Goal: Task Accomplishment & Management: Use online tool/utility

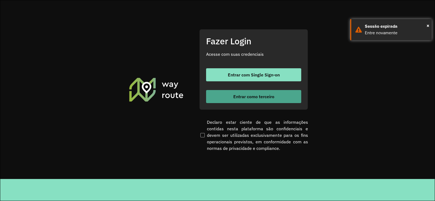
click at [229, 97] on button "Entrar como terceiro" at bounding box center [253, 96] width 95 height 13
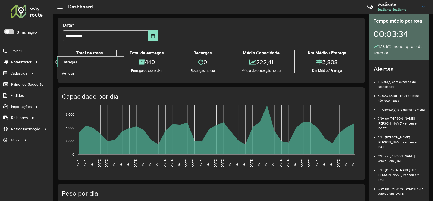
click at [64, 64] on span "Entregas" at bounding box center [69, 62] width 15 height 6
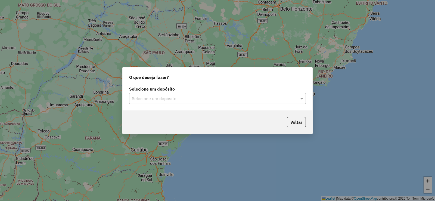
click at [180, 100] on input "text" at bounding box center [212, 98] width 160 height 7
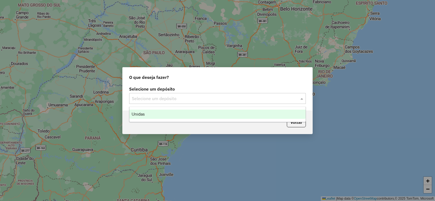
click at [172, 112] on div "Unidas" at bounding box center [217, 114] width 176 height 9
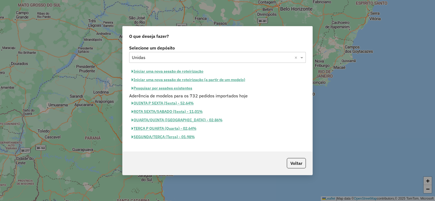
click at [179, 71] on button "Iniciar uma nova sessão de roteirização" at bounding box center [167, 71] width 77 height 8
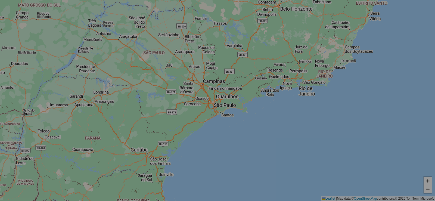
select select "*"
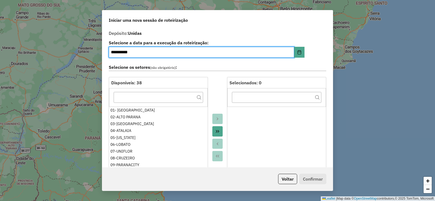
click at [219, 134] on button "Move All to Target" at bounding box center [217, 131] width 10 height 10
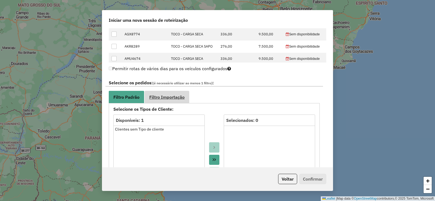
click at [175, 97] on span "Filtro Importação" at bounding box center [166, 97] width 35 height 4
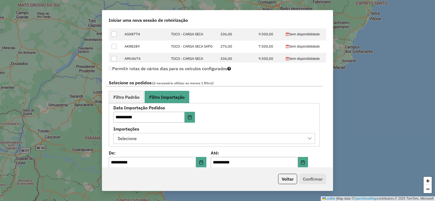
scroll to position [326, 0]
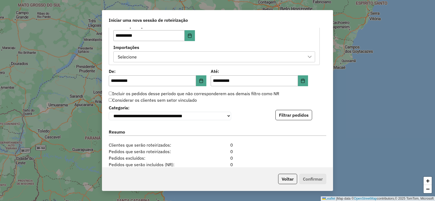
click at [216, 63] on div "**********" at bounding box center [214, 43] width 211 height 44
click at [231, 55] on div "Selecione" at bounding box center [210, 57] width 189 height 10
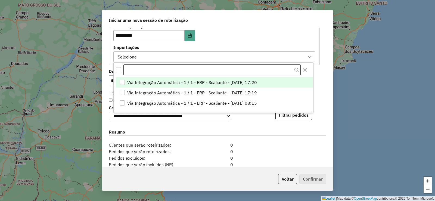
scroll to position [4, 25]
click at [251, 82] on span "Via Integração Automática - 1 / 1 - ERP - Scaliante - 14/08/2025 17:20" at bounding box center [192, 82] width 130 height 7
click at [294, 117] on button "Filtrar pedidos" at bounding box center [293, 115] width 37 height 10
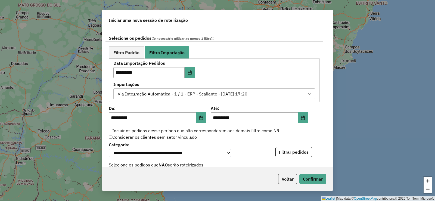
scroll to position [286, 0]
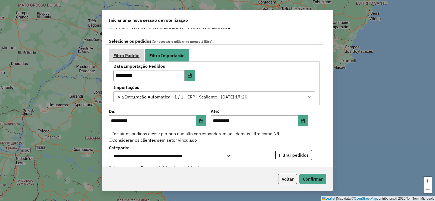
click at [135, 58] on link "Filtro Padrão" at bounding box center [126, 55] width 35 height 12
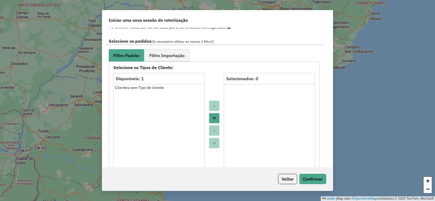
click at [214, 114] on button "Move All to Target" at bounding box center [214, 118] width 10 height 10
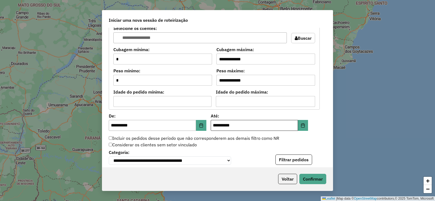
scroll to position [449, 0]
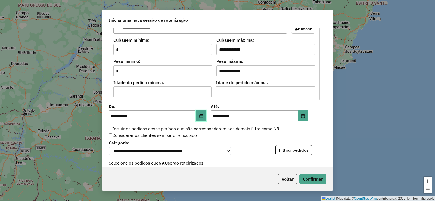
click at [200, 114] on icon "Choose Date" at bounding box center [201, 116] width 4 height 4
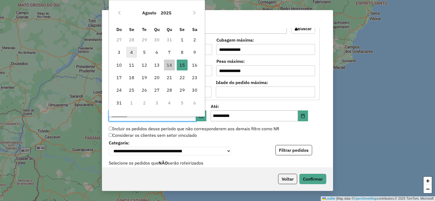
click at [129, 55] on span "4" at bounding box center [131, 52] width 11 height 11
type input "**********"
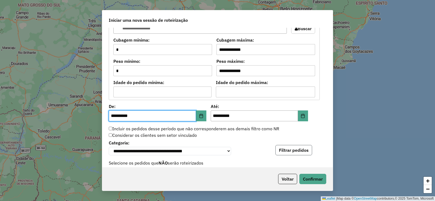
click at [303, 153] on button "Filtrar pedidos" at bounding box center [293, 150] width 37 height 10
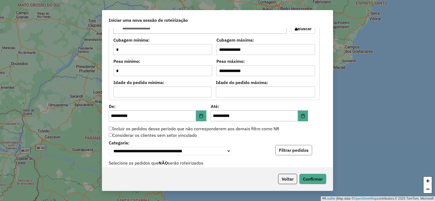
click at [305, 151] on button "Filtrar pedidos" at bounding box center [293, 150] width 37 height 10
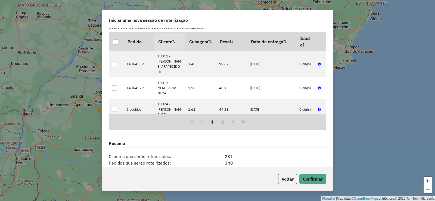
scroll to position [662, 0]
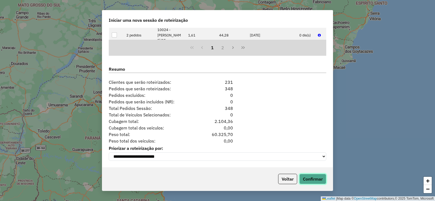
click at [321, 179] on button "Confirmar" at bounding box center [312, 179] width 27 height 10
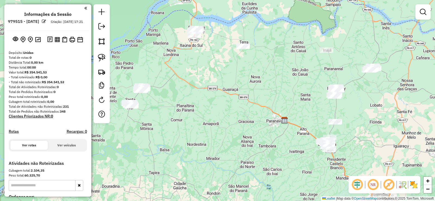
drag, startPoint x: 221, startPoint y: 68, endPoint x: 288, endPoint y: 88, distance: 70.0
click at [288, 88] on div "Janela de atendimento Grade de atendimento Capacidade Transportadoras Veículos …" at bounding box center [217, 100] width 435 height 201
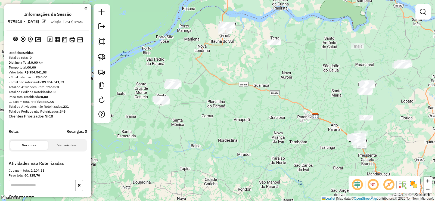
drag, startPoint x: 210, startPoint y: 91, endPoint x: 241, endPoint y: 87, distance: 31.3
click at [241, 87] on div "Janela de atendimento Grade de atendimento Capacidade Transportadoras Veículos …" at bounding box center [217, 100] width 435 height 201
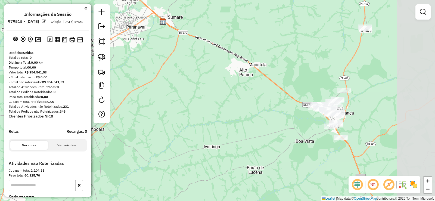
drag, startPoint x: 351, startPoint y: 157, endPoint x: 306, endPoint y: 136, distance: 49.8
click at [302, 135] on div "Janela de atendimento Grade de atendimento Capacidade Transportadoras Veículos …" at bounding box center [217, 100] width 435 height 201
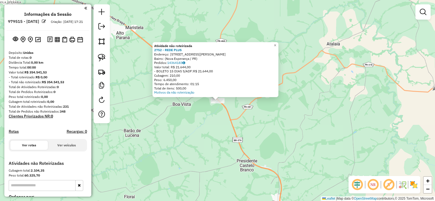
click at [227, 116] on div "Atividade não roteirizada 2752 - REDE PLUS Endereço: Rua Antônio Ilvan Tozim, 2…" at bounding box center [217, 100] width 435 height 201
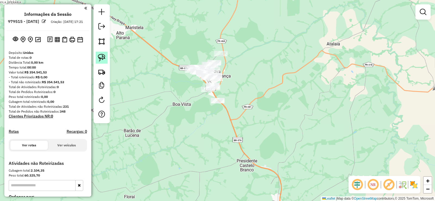
click at [106, 59] on link at bounding box center [102, 58] width 12 height 12
drag, startPoint x: 218, startPoint y: 94, endPoint x: 238, endPoint y: 102, distance: 21.2
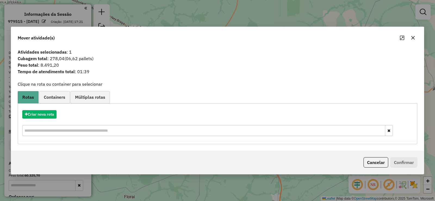
click at [415, 41] on button "button" at bounding box center [413, 37] width 9 height 9
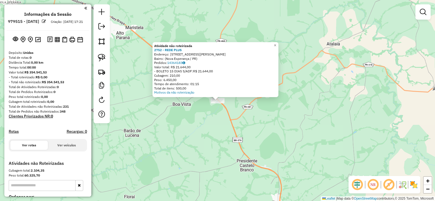
click at [212, 120] on div "Atividade não roteirizada 2752 - REDE PLUS Endereço: Rua Antônio Ilvan Tozim, 2…" at bounding box center [217, 100] width 435 height 201
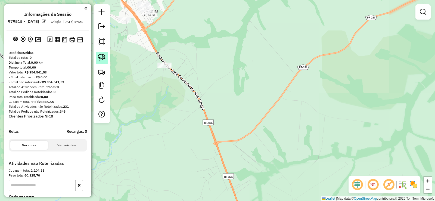
click at [101, 52] on link at bounding box center [102, 58] width 12 height 12
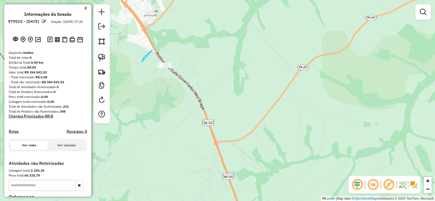
drag, startPoint x: 145, startPoint y: 56, endPoint x: 212, endPoint y: 70, distance: 68.2
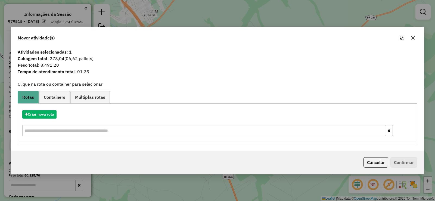
click at [416, 36] on button "button" at bounding box center [413, 37] width 9 height 9
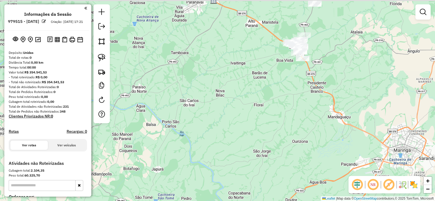
drag, startPoint x: 331, startPoint y: 49, endPoint x: 284, endPoint y: 113, distance: 79.4
click at [286, 114] on div "Janela de atendimento Grade de atendimento Capacidade Transportadoras Veículos …" at bounding box center [217, 100] width 435 height 201
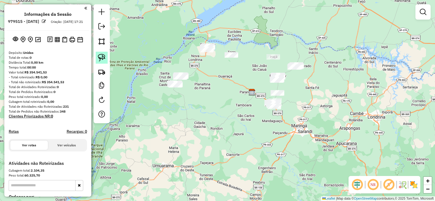
click at [105, 59] on img at bounding box center [102, 58] width 8 height 8
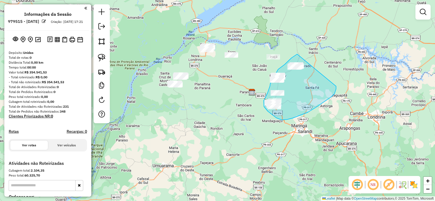
drag, startPoint x: 297, startPoint y: 54, endPoint x: 336, endPoint y: 86, distance: 50.4
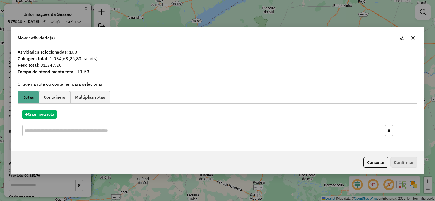
click at [415, 38] on button "button" at bounding box center [413, 37] width 9 height 9
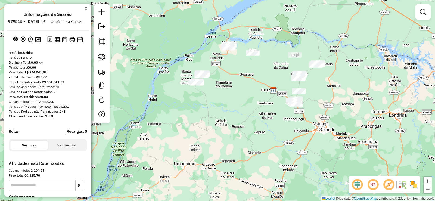
drag, startPoint x: 211, startPoint y: 97, endPoint x: 232, endPoint y: 95, distance: 21.6
click at [232, 95] on div "Janela de atendimento Grade de atendimento Capacidade Transportadoras Veículos …" at bounding box center [217, 100] width 435 height 201
click at [104, 56] on img at bounding box center [102, 58] width 8 height 8
drag, startPoint x: 219, startPoint y: 39, endPoint x: 244, endPoint y: 40, distance: 25.1
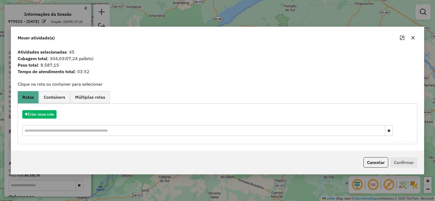
click at [413, 38] on icon "button" at bounding box center [413, 38] width 4 height 4
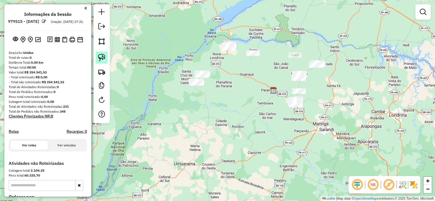
click at [104, 58] on img at bounding box center [102, 58] width 8 height 8
drag, startPoint x: 211, startPoint y: 64, endPoint x: 223, endPoint y: 86, distance: 24.2
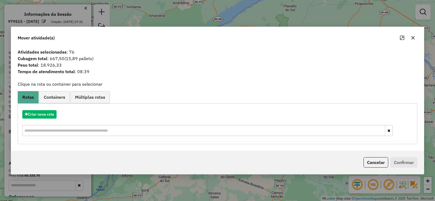
click at [413, 39] on icon "button" at bounding box center [413, 38] width 4 height 4
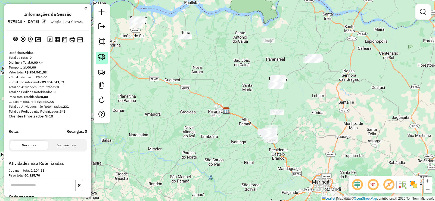
click at [96, 58] on link at bounding box center [102, 58] width 12 height 12
drag, startPoint x: 290, startPoint y: 53, endPoint x: 347, endPoint y: 46, distance: 57.0
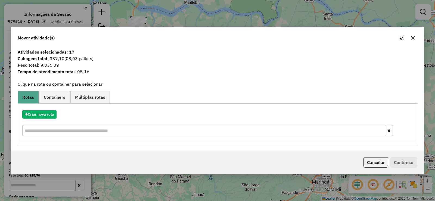
click at [416, 39] on button "button" at bounding box center [413, 37] width 9 height 9
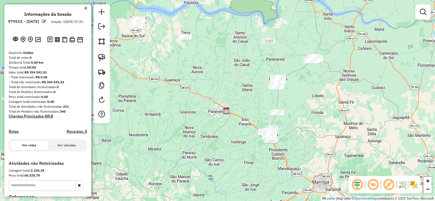
drag, startPoint x: 288, startPoint y: 71, endPoint x: 285, endPoint y: 71, distance: 3.0
click at [285, 71] on div "Janela de atendimento Grade de atendimento Capacidade Transportadoras Veículos …" at bounding box center [217, 100] width 435 height 201
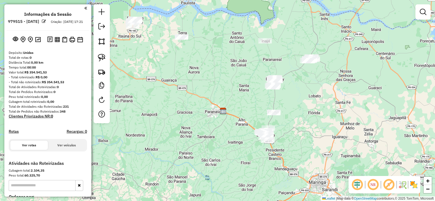
drag, startPoint x: 105, startPoint y: 57, endPoint x: 145, endPoint y: 67, distance: 41.2
click at [106, 57] on link at bounding box center [102, 58] width 12 height 12
drag, startPoint x: 286, startPoint y: 128, endPoint x: 280, endPoint y: 148, distance: 20.7
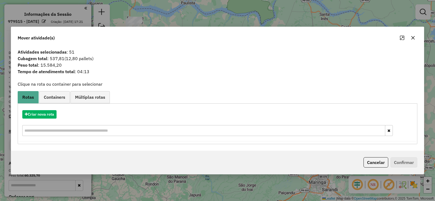
click at [413, 39] on icon "button" at bounding box center [413, 38] width 4 height 4
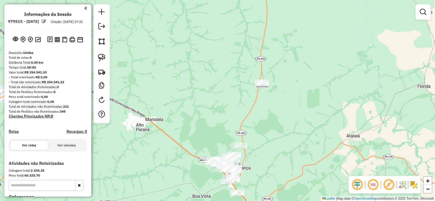
drag, startPoint x: 244, startPoint y: 175, endPoint x: 257, endPoint y: 94, distance: 82.0
click at [258, 94] on div "Janela de atendimento Grade de atendimento Capacidade Transportadoras Veículos …" at bounding box center [217, 100] width 435 height 201
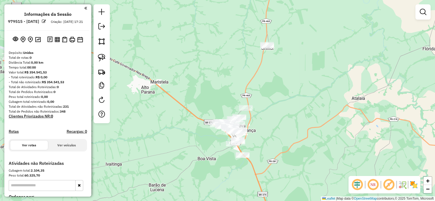
click at [104, 59] on img at bounding box center [102, 58] width 8 height 8
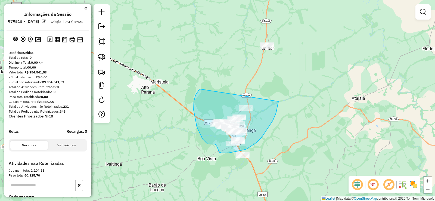
drag, startPoint x: 199, startPoint y: 90, endPoint x: 278, endPoint y: 101, distance: 80.4
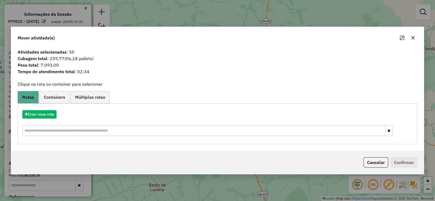
click at [416, 37] on button "button" at bounding box center [413, 37] width 9 height 9
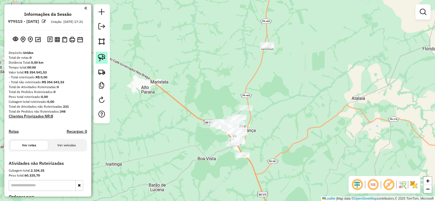
click at [103, 57] on img at bounding box center [102, 58] width 8 height 8
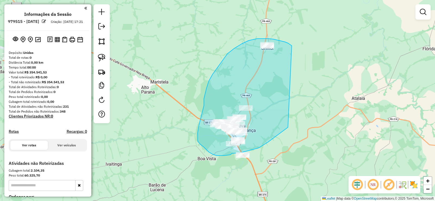
drag, startPoint x: 290, startPoint y: 44, endPoint x: 288, endPoint y: 127, distance: 83.0
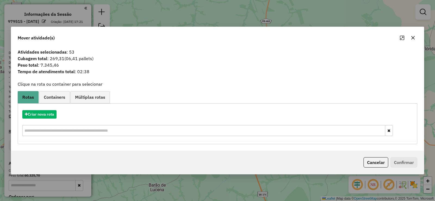
drag, startPoint x: 415, startPoint y: 39, endPoint x: 407, endPoint y: 48, distance: 11.5
click at [413, 42] on button "button" at bounding box center [413, 37] width 9 height 9
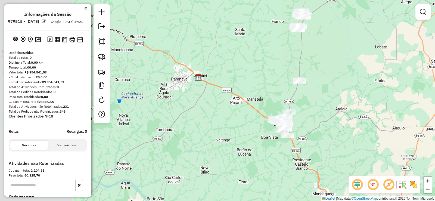
drag, startPoint x: 150, startPoint y: 102, endPoint x: 243, endPoint y: 108, distance: 92.9
click at [243, 108] on div "Janela de atendimento Grade de atendimento Capacidade Transportadoras Veículos …" at bounding box center [217, 100] width 435 height 201
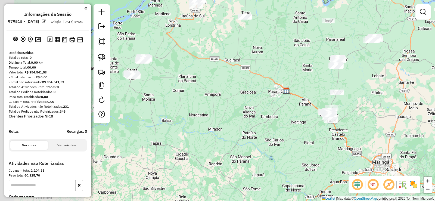
drag, startPoint x: 144, startPoint y: 97, endPoint x: 283, endPoint y: 106, distance: 140.1
click at [283, 106] on div "Janela de atendimento Grade de atendimento Capacidade Transportadoras Veículos …" at bounding box center [217, 100] width 435 height 201
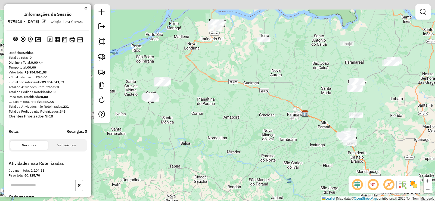
drag, startPoint x: 264, startPoint y: 60, endPoint x: 262, endPoint y: 95, distance: 35.7
click at [262, 95] on div "Janela de atendimento Grade de atendimento Capacidade Transportadoras Veículos …" at bounding box center [217, 100] width 435 height 201
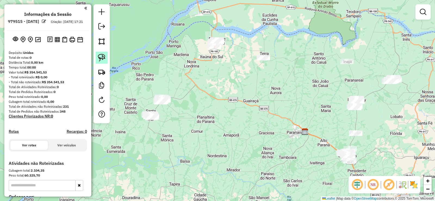
click at [105, 57] on img at bounding box center [102, 58] width 8 height 8
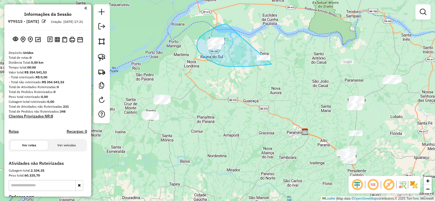
drag, startPoint x: 227, startPoint y: 24, endPoint x: 292, endPoint y: 53, distance: 71.2
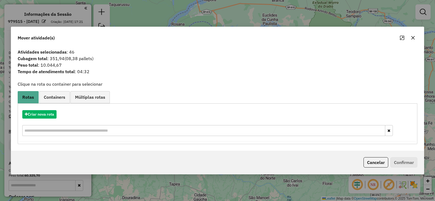
click at [415, 36] on button "button" at bounding box center [413, 37] width 9 height 9
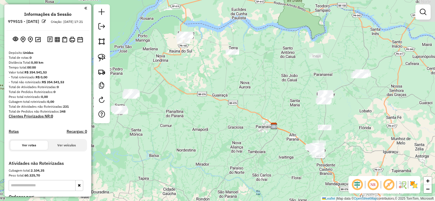
drag, startPoint x: 306, startPoint y: 125, endPoint x: 266, endPoint y: 110, distance: 42.2
click at [276, 115] on div "Janela de atendimento Grade de atendimento Capacidade Transportadoras Veículos …" at bounding box center [217, 100] width 435 height 201
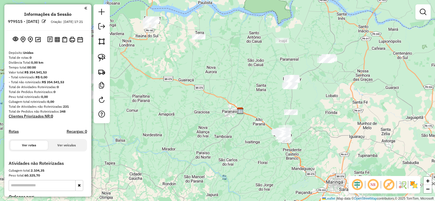
drag, startPoint x: 351, startPoint y: 104, endPoint x: 337, endPoint y: 106, distance: 13.9
click at [337, 106] on div "Janela de atendimento Grade de atendimento Capacidade Transportadoras Veículos …" at bounding box center [217, 100] width 435 height 201
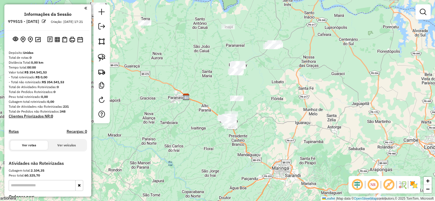
drag, startPoint x: 285, startPoint y: 83, endPoint x: 278, endPoint y: 95, distance: 14.0
click at [278, 95] on div "Janela de atendimento Grade de atendimento Capacidade Transportadoras Veículos …" at bounding box center [217, 100] width 435 height 201
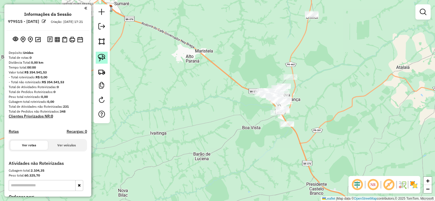
click at [103, 58] on img at bounding box center [102, 58] width 8 height 8
drag, startPoint x: 303, startPoint y: 117, endPoint x: 311, endPoint y: 132, distance: 16.5
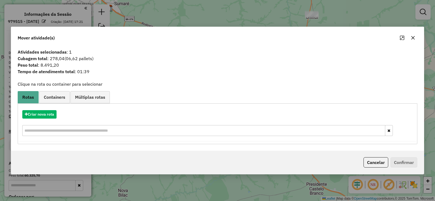
click at [414, 40] on button "button" at bounding box center [413, 37] width 9 height 9
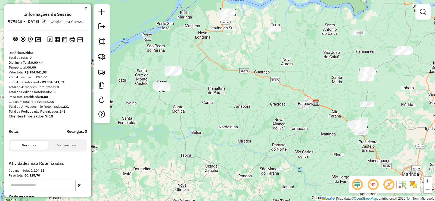
drag, startPoint x: 214, startPoint y: 104, endPoint x: 283, endPoint y: 95, distance: 69.9
click at [299, 117] on div "Janela de atendimento Grade de atendimento Capacidade Transportadoras Veículos …" at bounding box center [217, 100] width 435 height 201
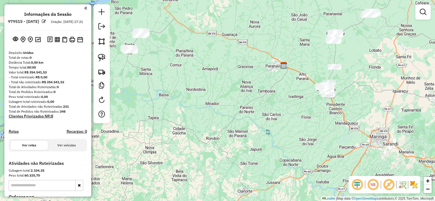
drag, startPoint x: 228, startPoint y: 60, endPoint x: 249, endPoint y: 143, distance: 85.3
click at [251, 146] on div "Janela de atendimento Grade de atendimento Capacidade Transportadoras Veículos …" at bounding box center [217, 100] width 435 height 201
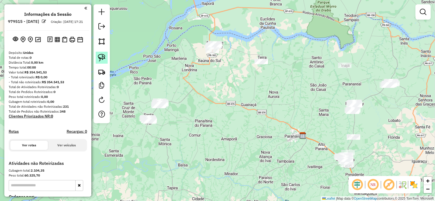
click at [99, 54] on img at bounding box center [102, 58] width 8 height 8
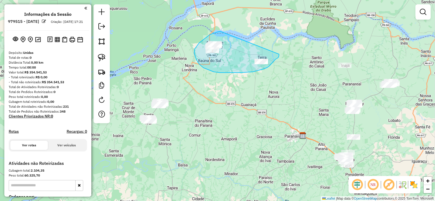
drag, startPoint x: 209, startPoint y: 36, endPoint x: 279, endPoint y: 54, distance: 72.7
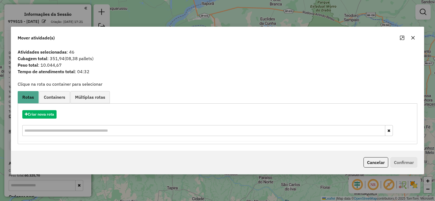
click at [410, 37] on button "button" at bounding box center [413, 37] width 9 height 9
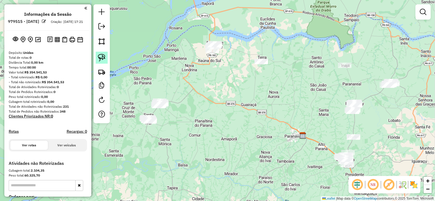
click at [107, 58] on link at bounding box center [102, 58] width 12 height 12
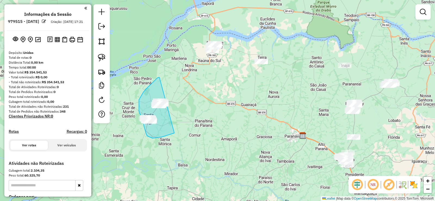
drag, startPoint x: 143, startPoint y: 92, endPoint x: 185, endPoint y: 125, distance: 52.5
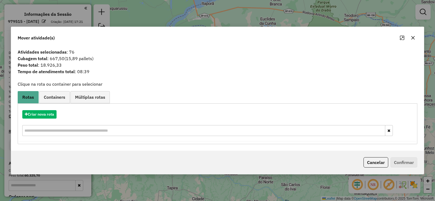
click at [411, 39] on icon "button" at bounding box center [413, 38] width 4 height 4
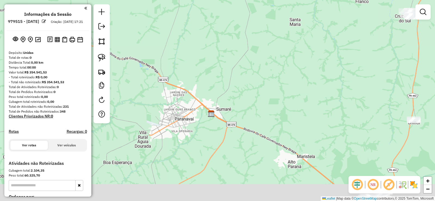
drag, startPoint x: 320, startPoint y: 156, endPoint x: 259, endPoint y: 65, distance: 109.7
click at [259, 65] on div "Janela de atendimento Grade de atendimento Capacidade Transportadoras Veículos …" at bounding box center [217, 100] width 435 height 201
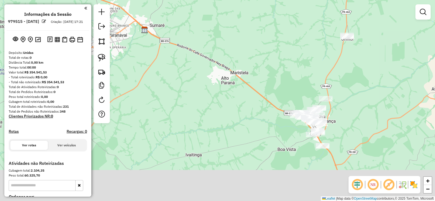
drag, startPoint x: 279, startPoint y: 116, endPoint x: 242, endPoint y: 77, distance: 53.7
click at [242, 77] on div "Janela de atendimento Grade de atendimento Capacidade Transportadoras Veículos …" at bounding box center [217, 100] width 435 height 201
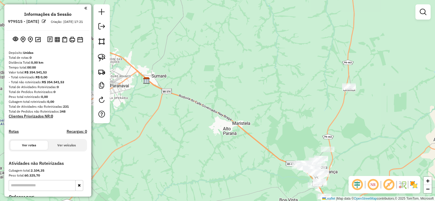
drag, startPoint x: 261, startPoint y: 106, endPoint x: 255, endPoint y: 93, distance: 14.1
click at [256, 94] on div "Janela de atendimento Grade de atendimento Capacidade Transportadoras Veículos …" at bounding box center [217, 100] width 435 height 201
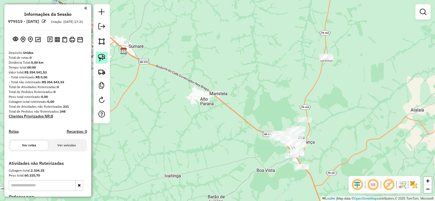
click at [105, 57] on img at bounding box center [102, 58] width 8 height 8
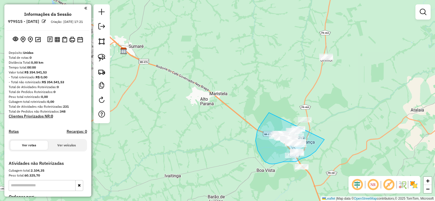
drag, startPoint x: 267, startPoint y: 116, endPoint x: 332, endPoint y: 107, distance: 65.9
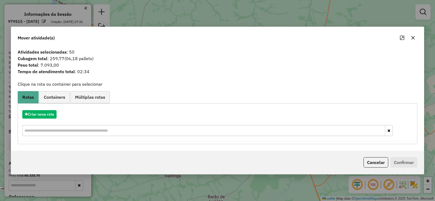
click at [412, 37] on icon "button" at bounding box center [413, 38] width 4 height 4
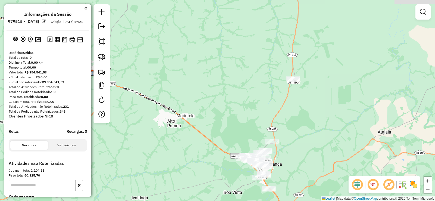
drag, startPoint x: 323, startPoint y: 113, endPoint x: 294, endPoint y: 120, distance: 29.9
click at [299, 122] on div "Janela de atendimento Grade de atendimento Capacidade Transportadoras Veículos …" at bounding box center [217, 100] width 435 height 201
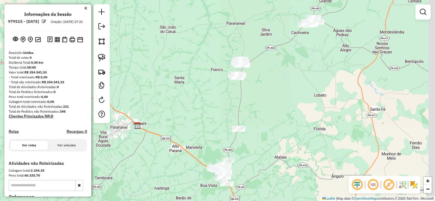
drag, startPoint x: 325, startPoint y: 104, endPoint x: 284, endPoint y: 130, distance: 48.4
click at [285, 130] on div "Janela de atendimento Grade de atendimento Capacidade Transportadoras Veículos …" at bounding box center [217, 100] width 435 height 201
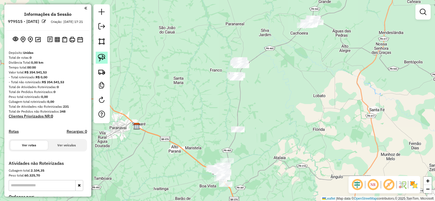
click at [105, 57] on img at bounding box center [102, 58] width 8 height 8
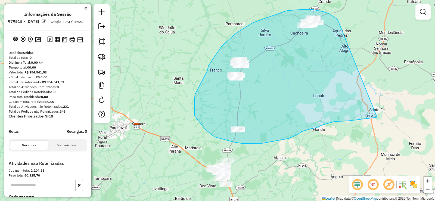
drag, startPoint x: 338, startPoint y: 20, endPoint x: 392, endPoint y: 110, distance: 105.8
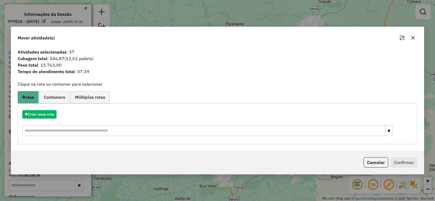
click at [411, 35] on button "button" at bounding box center [413, 37] width 9 height 9
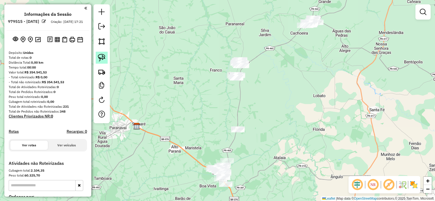
click at [103, 54] on img at bounding box center [102, 58] width 8 height 8
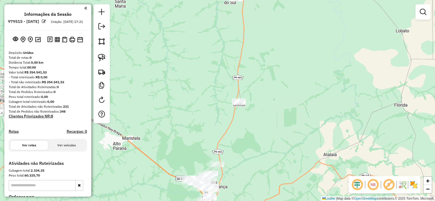
drag, startPoint x: 237, startPoint y: 177, endPoint x: 235, endPoint y: 141, distance: 36.7
click at [236, 141] on div "Janela de atendimento Grade de atendimento Capacidade Transportadoras Veículos …" at bounding box center [217, 100] width 435 height 201
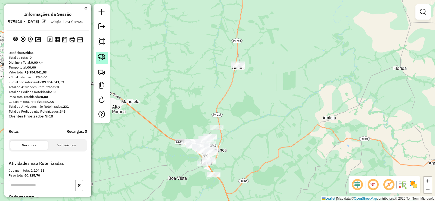
click at [105, 60] on img at bounding box center [102, 58] width 8 height 8
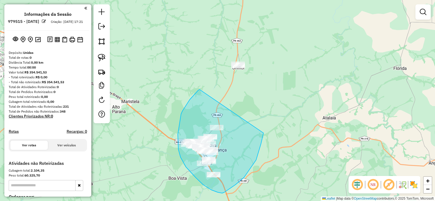
drag, startPoint x: 193, startPoint y: 96, endPoint x: 263, endPoint y: 133, distance: 79.5
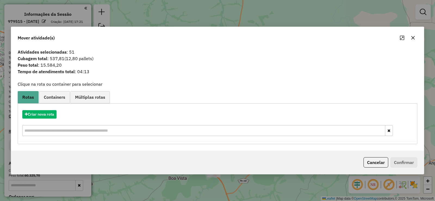
click at [415, 36] on button "button" at bounding box center [413, 37] width 9 height 9
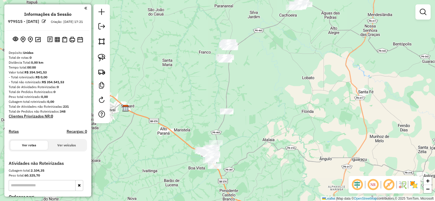
drag, startPoint x: 329, startPoint y: 100, endPoint x: 271, endPoint y: 138, distance: 70.1
click at [271, 138] on div "Janela de atendimento Grade de atendimento Capacidade Transportadoras Veículos …" at bounding box center [217, 100] width 435 height 201
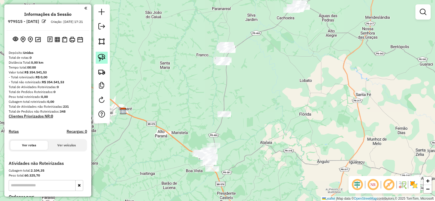
click at [102, 59] on img at bounding box center [102, 58] width 8 height 8
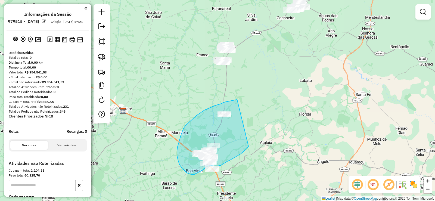
drag, startPoint x: 237, startPoint y: 100, endPoint x: 249, endPoint y: 146, distance: 48.1
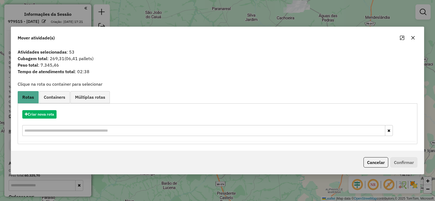
click at [414, 35] on button "button" at bounding box center [413, 37] width 9 height 9
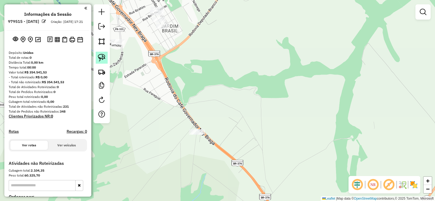
click at [105, 57] on img at bounding box center [102, 58] width 8 height 8
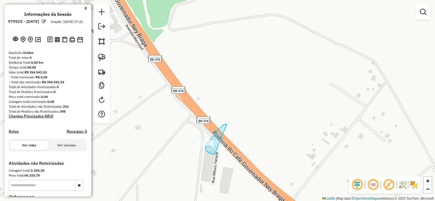
drag, startPoint x: 226, startPoint y: 124, endPoint x: 215, endPoint y: 154, distance: 32.5
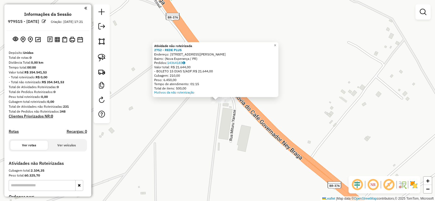
click at [218, 124] on div "Atividade não roteirizada 2752 - REDE PLUS Endereço: Rua Antônio Ilvan Tozim, 2…" at bounding box center [217, 100] width 435 height 201
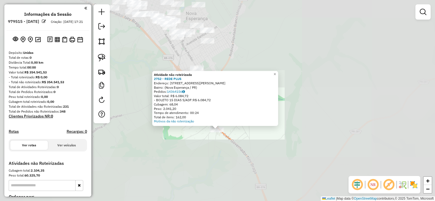
click at [222, 143] on div "Atividade não roteirizada 2752 - REDE PLUS Endereço: Rua Antônio Ilvan Tozim, 2…" at bounding box center [217, 100] width 435 height 201
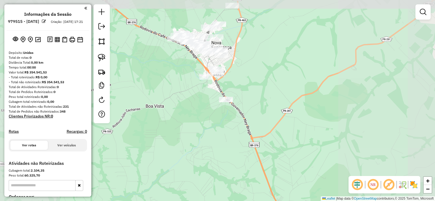
drag, startPoint x: 244, startPoint y: 66, endPoint x: 246, endPoint y: 93, distance: 27.3
click at [246, 93] on div "Janela de atendimento Grade de atendimento Capacidade Transportadoras Veículos …" at bounding box center [217, 100] width 435 height 201
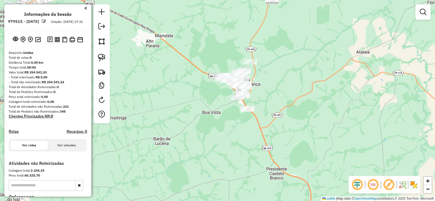
drag, startPoint x: 215, startPoint y: 134, endPoint x: 236, endPoint y: 135, distance: 20.7
click at [236, 135] on div "Janela de atendimento Grade de atendimento Capacidade Transportadoras Veículos …" at bounding box center [217, 100] width 435 height 201
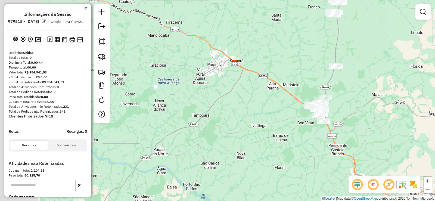
drag, startPoint x: 176, startPoint y: 123, endPoint x: 288, endPoint y: 149, distance: 115.4
click at [288, 149] on div "Janela de atendimento Grade de atendimento Capacidade Transportadoras Veículos …" at bounding box center [217, 100] width 435 height 201
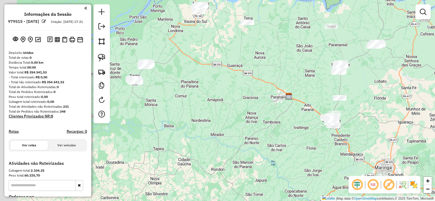
drag, startPoint x: 182, startPoint y: 128, endPoint x: 277, endPoint y: 144, distance: 96.6
click at [276, 144] on div "Janela de atendimento Grade de atendimento Capacidade Transportadoras Veículos …" at bounding box center [217, 100] width 435 height 201
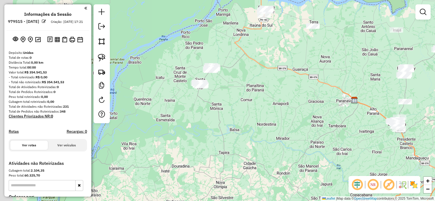
drag, startPoint x: 196, startPoint y: 125, endPoint x: 233, endPoint y: 117, distance: 37.9
click at [233, 117] on div "Janela de atendimento Grade de atendimento Capacidade Transportadoras Veículos …" at bounding box center [217, 100] width 435 height 201
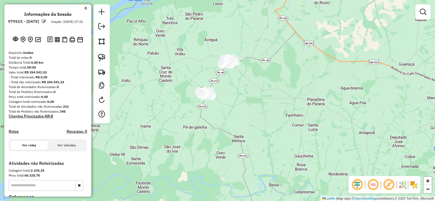
drag, startPoint x: 246, startPoint y: 74, endPoint x: 242, endPoint y: 97, distance: 23.2
click at [242, 97] on div "Janela de atendimento Grade de atendimento Capacidade Transportadoras Veículos …" at bounding box center [217, 100] width 435 height 201
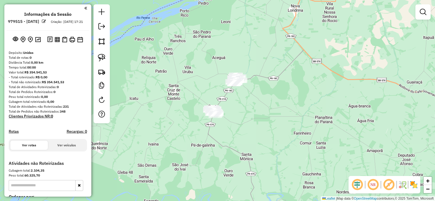
click at [109, 59] on div at bounding box center [102, 63] width 16 height 119
click at [104, 58] on img at bounding box center [102, 58] width 8 height 8
drag, startPoint x: 200, startPoint y: 120, endPoint x: 248, endPoint y: 113, distance: 48.6
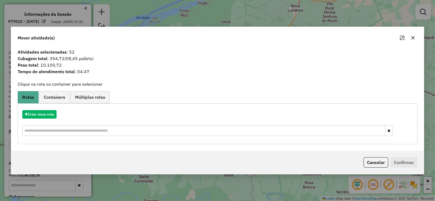
click at [413, 39] on icon "button" at bounding box center [413, 38] width 4 height 4
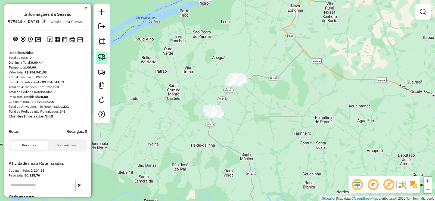
click at [103, 52] on link at bounding box center [102, 58] width 12 height 12
drag, startPoint x: 234, startPoint y: 53, endPoint x: 273, endPoint y: 75, distance: 44.4
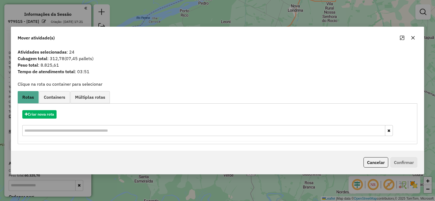
click at [410, 40] on button "button" at bounding box center [413, 37] width 9 height 9
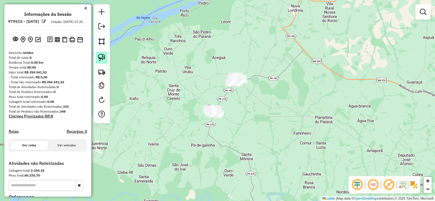
click at [101, 54] on img at bounding box center [102, 58] width 8 height 8
drag, startPoint x: 234, startPoint y: 106, endPoint x: 235, endPoint y: 130, distance: 23.9
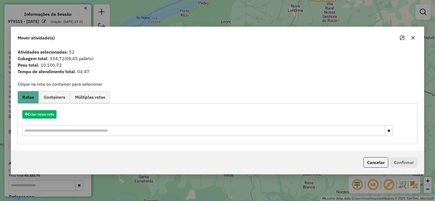
click at [414, 38] on icon "button" at bounding box center [413, 38] width 4 height 4
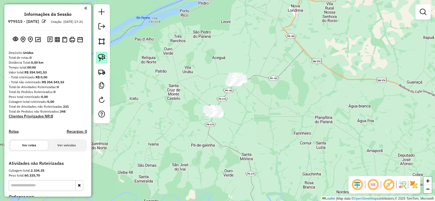
click at [100, 60] on img at bounding box center [102, 58] width 8 height 8
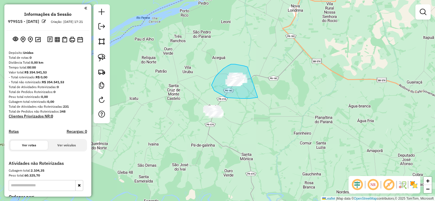
drag, startPoint x: 231, startPoint y: 64, endPoint x: 271, endPoint y: 85, distance: 44.6
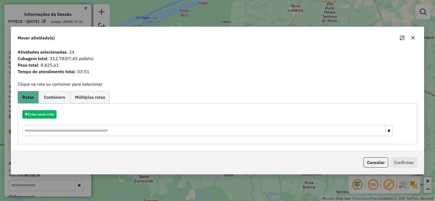
click at [411, 39] on icon "button" at bounding box center [413, 38] width 4 height 4
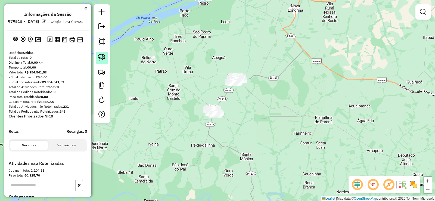
click at [104, 55] on img at bounding box center [102, 58] width 8 height 8
drag, startPoint x: 205, startPoint y: 101, endPoint x: 239, endPoint y: 125, distance: 42.0
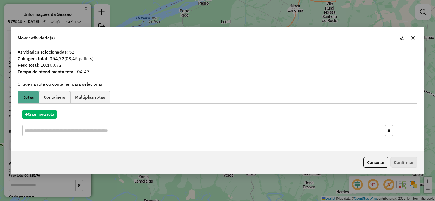
click at [412, 40] on button "button" at bounding box center [413, 37] width 9 height 9
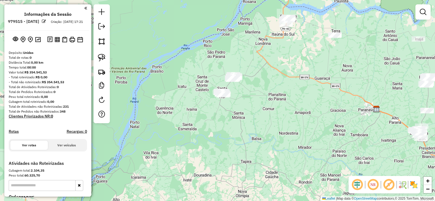
drag, startPoint x: 332, startPoint y: 123, endPoint x: 289, endPoint y: 110, distance: 44.5
click at [289, 110] on div "Janela de atendimento Grade de atendimento Capacidade Transportadoras Veículos …" at bounding box center [217, 100] width 435 height 201
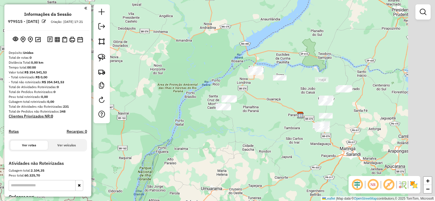
drag, startPoint x: 318, startPoint y: 118, endPoint x: 275, endPoint y: 126, distance: 43.5
click at [275, 126] on div "Janela de atendimento Grade de atendimento Capacidade Transportadoras Veículos …" at bounding box center [217, 100] width 435 height 201
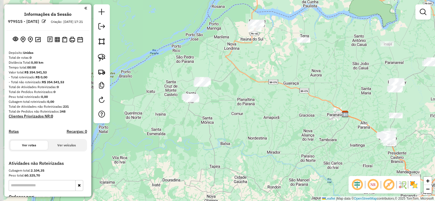
drag, startPoint x: 260, startPoint y: 119, endPoint x: 286, endPoint y: 117, distance: 25.7
click at [286, 117] on div "Janela de atendimento Grade de atendimento Capacidade Transportadoras Veículos …" at bounding box center [217, 100] width 435 height 201
click at [106, 55] on link at bounding box center [102, 58] width 12 height 12
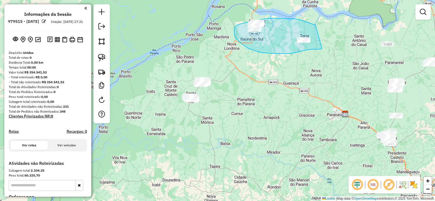
drag, startPoint x: 301, startPoint y: 20, endPoint x: 321, endPoint y: 48, distance: 35.1
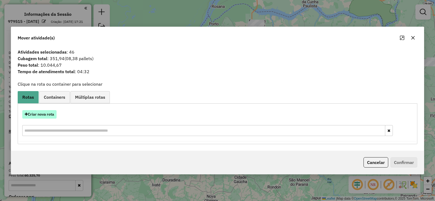
click at [36, 118] on button "Criar nova rota" at bounding box center [39, 114] width 34 height 8
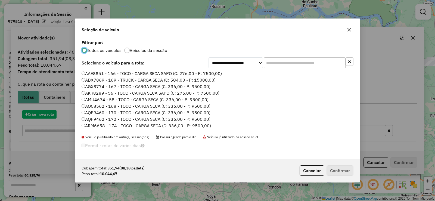
scroll to position [3, 2]
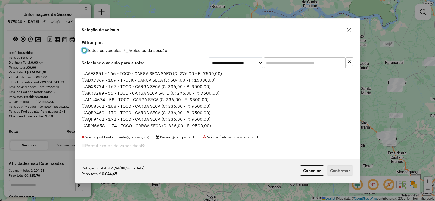
click at [349, 33] on button "button" at bounding box center [349, 29] width 9 height 9
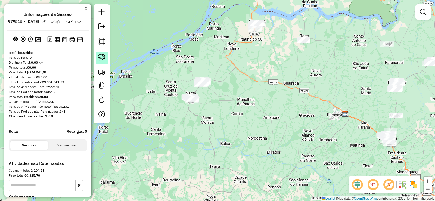
click at [96, 58] on link at bounding box center [102, 58] width 12 height 12
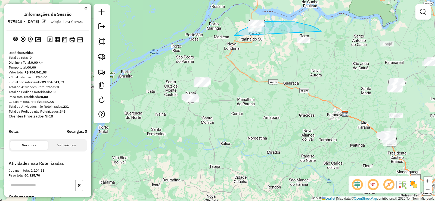
drag, startPoint x: 317, startPoint y: 29, endPoint x: 235, endPoint y: 39, distance: 82.7
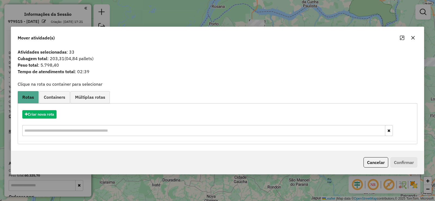
drag, startPoint x: 415, startPoint y: 40, endPoint x: 411, endPoint y: 41, distance: 4.1
click at [415, 39] on button "button" at bounding box center [413, 37] width 9 height 9
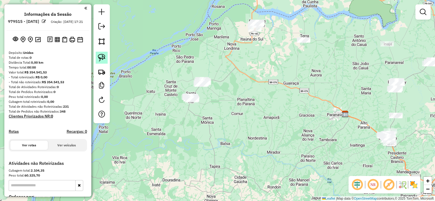
drag, startPoint x: 104, startPoint y: 57, endPoint x: 189, endPoint y: 52, distance: 84.5
click at [105, 57] on img at bounding box center [102, 58] width 8 height 8
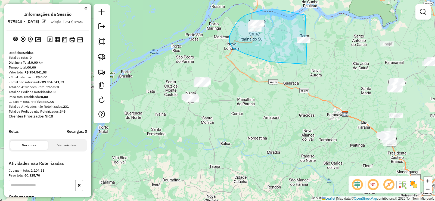
drag, startPoint x: 304, startPoint y: 15, endPoint x: 362, endPoint y: 55, distance: 70.6
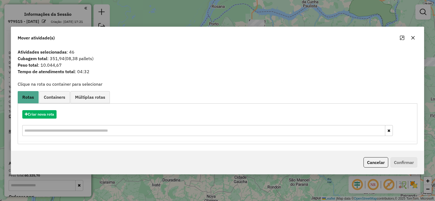
click at [415, 38] on button "button" at bounding box center [413, 37] width 9 height 9
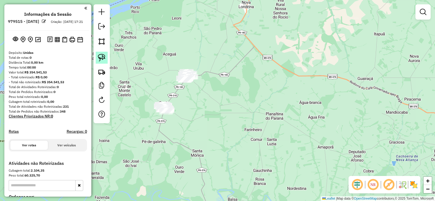
click at [98, 57] on img at bounding box center [102, 58] width 8 height 8
drag, startPoint x: 163, startPoint y: 95, endPoint x: 203, endPoint y: 122, distance: 48.3
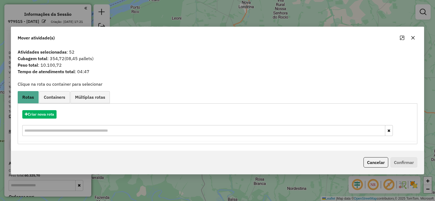
click at [411, 38] on button "button" at bounding box center [413, 37] width 9 height 9
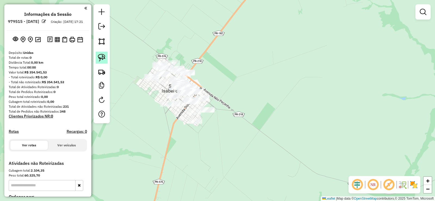
click at [103, 60] on img at bounding box center [102, 58] width 8 height 8
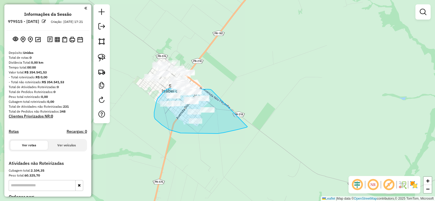
drag, startPoint x: 209, startPoint y: 89, endPoint x: 247, endPoint y: 126, distance: 53.3
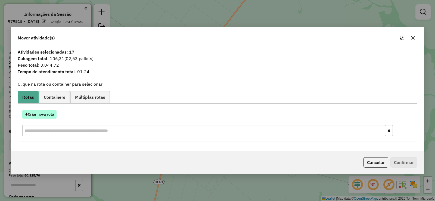
click at [52, 115] on button "Criar nova rota" at bounding box center [39, 114] width 34 height 8
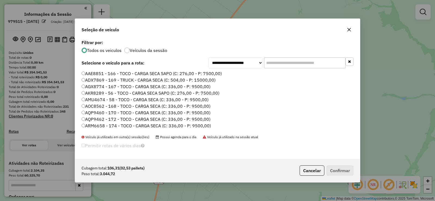
click at [269, 61] on input "text" at bounding box center [305, 62] width 82 height 11
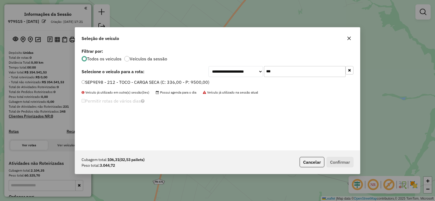
type input "***"
click at [199, 82] on label "SEP9E98 - 212 - TOCO - CARGA SECA (C: 336,00 - P: 9500,00)" at bounding box center [146, 82] width 128 height 7
click at [345, 161] on button "Confirmar" at bounding box center [340, 162] width 27 height 10
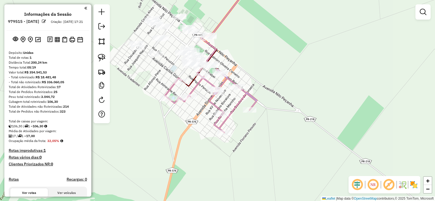
click at [358, 184] on em at bounding box center [357, 184] width 13 height 13
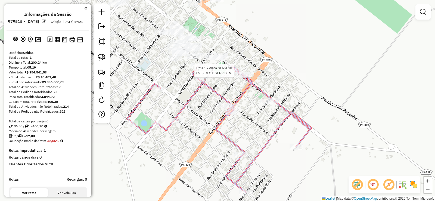
select select "**********"
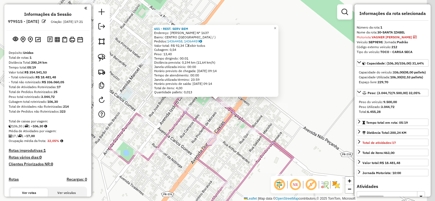
scroll to position [140, 0]
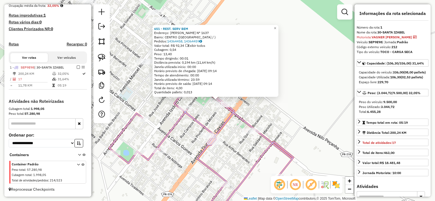
click at [275, 28] on div "651 - REST. SERV BEM" at bounding box center [215, 29] width 123 height 4
click at [276, 26] on span "×" at bounding box center [275, 28] width 2 height 5
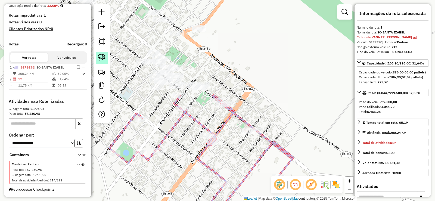
click at [102, 57] on img at bounding box center [102, 58] width 8 height 8
drag, startPoint x: 188, startPoint y: 76, endPoint x: 216, endPoint y: 88, distance: 30.5
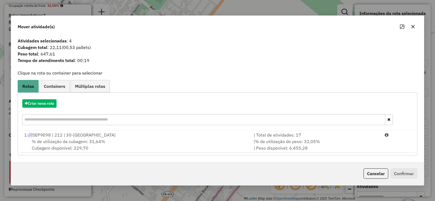
click at [371, 127] on div "Criar nova rota" at bounding box center [217, 112] width 397 height 35
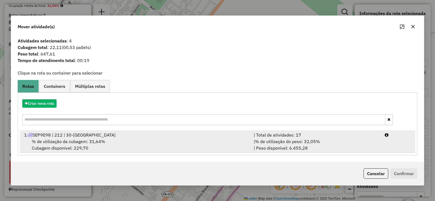
click at [375, 138] on div "| Total de atividades: 17" at bounding box center [315, 135] width 131 height 7
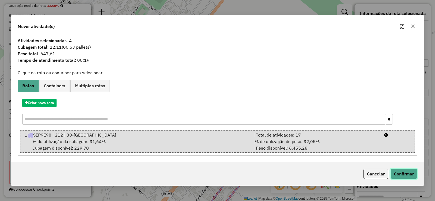
click at [403, 177] on button "Confirmar" at bounding box center [403, 174] width 27 height 10
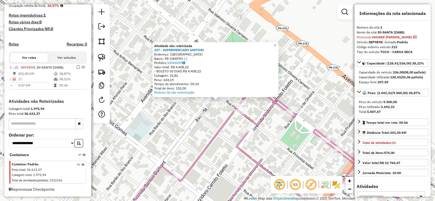
click at [212, 117] on div "Atividade não roteirizada 227 - SUPERMERCADO SARTORI Endereço: SANTA ISABEL DO …" at bounding box center [217, 100] width 435 height 201
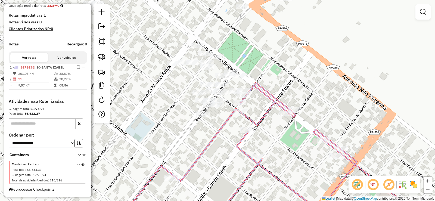
drag, startPoint x: 100, startPoint y: 61, endPoint x: 110, endPoint y: 70, distance: 13.1
click at [100, 61] on link at bounding box center [102, 58] width 12 height 12
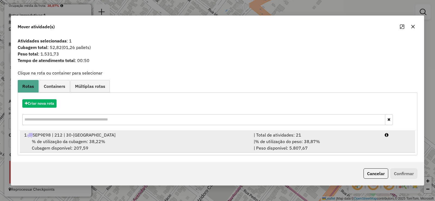
click at [389, 144] on li "1 SEP9E98 | 212 | 30-SANTA IZABEL | Total de atividades: 21 % de utilização da …" at bounding box center [217, 142] width 395 height 22
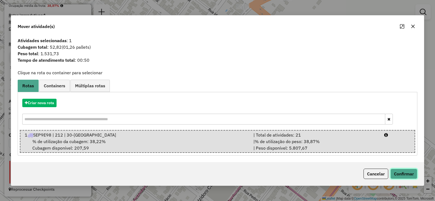
click at [406, 172] on button "Confirmar" at bounding box center [403, 174] width 27 height 10
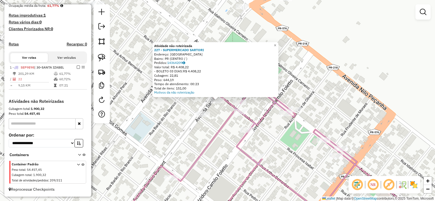
click at [210, 109] on div "Atividade não roteirizada 227 - SUPERMERCADO SARTORI Endereço: SANTA ISABEL DO …" at bounding box center [217, 100] width 435 height 201
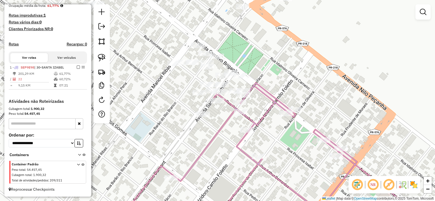
click at [212, 103] on div at bounding box center [218, 100] width 14 height 5
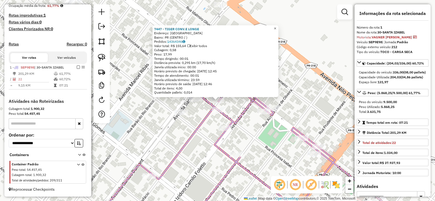
click at [276, 27] on span "×" at bounding box center [275, 28] width 2 height 5
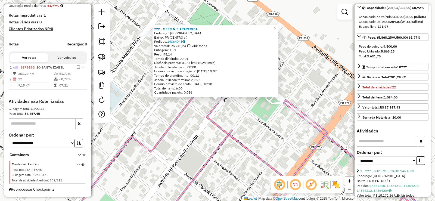
scroll to position [136, 0]
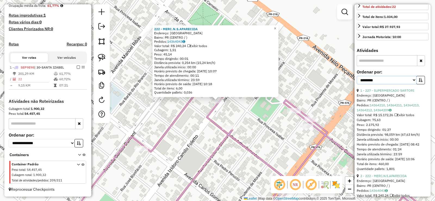
drag, startPoint x: 407, startPoint y: 90, endPoint x: 407, endPoint y: 94, distance: 3.5
click at [407, 84] on select "**********" at bounding box center [387, 80] width 60 height 8
select select "*********"
click at [357, 84] on select "**********" at bounding box center [387, 80] width 60 height 8
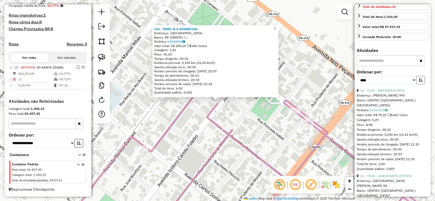
click at [419, 82] on icon "button" at bounding box center [421, 80] width 4 height 4
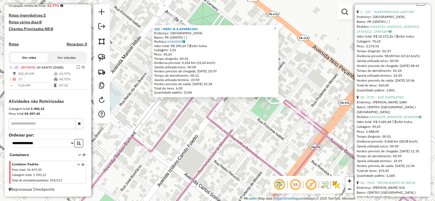
scroll to position [245, 0]
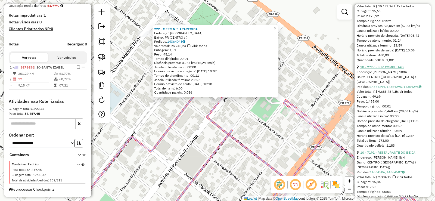
click at [383, 69] on link "18 - 2727 - SUP. COMPLETAO" at bounding box center [382, 67] width 44 height 4
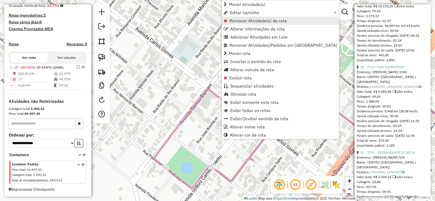
click at [252, 21] on span "Remover Atividade(s) da rota" at bounding box center [258, 20] width 57 height 4
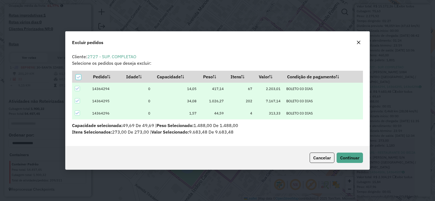
scroll to position [0, 0]
click at [353, 156] on span "Continuar" at bounding box center [349, 157] width 19 height 5
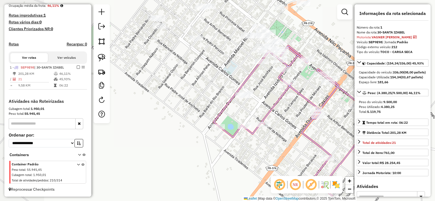
drag, startPoint x: 242, startPoint y: 57, endPoint x: 238, endPoint y: 94, distance: 36.7
click at [238, 94] on div "Janela de atendimento Grade de atendimento Capacidade Transportadoras Veículos …" at bounding box center [217, 100] width 435 height 201
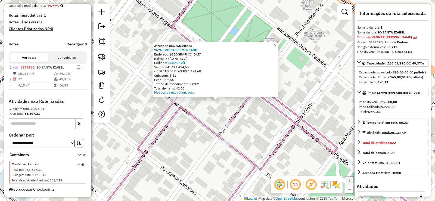
click at [180, 103] on div "Atividade não roteirizada 7676 - VIP SUPERMERCADO Endereço: SANTA ISABEL DO IVA…" at bounding box center [217, 100] width 435 height 201
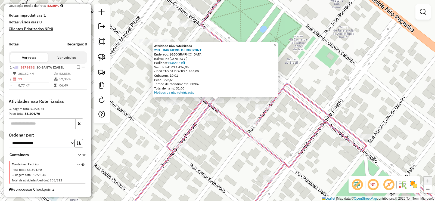
click at [215, 109] on icon at bounding box center [291, 100] width 345 height 241
select select "*********"
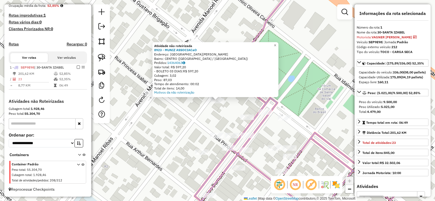
click at [216, 138] on div at bounding box center [217, 135] width 14 height 5
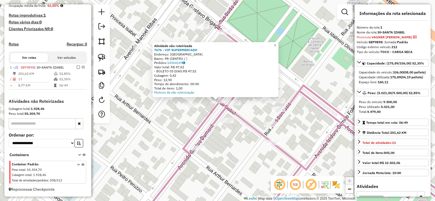
click at [248, 110] on div "Atividade não roteirizada 7676 - VIP SUPERMERCADO Endereço: SANTA ISABEL DO IVA…" at bounding box center [217, 100] width 435 height 201
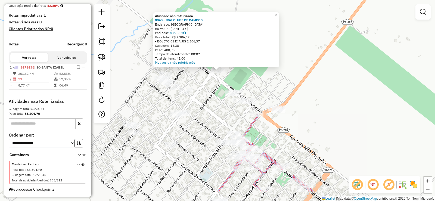
drag, startPoint x: 205, startPoint y: 129, endPoint x: 205, endPoint y: 78, distance: 51.7
click at [205, 78] on div "Atividade não roteirizada 8040 - IVAI CLUBE DE CAMPOS Endereço: SANTA ISABEL DO…" at bounding box center [217, 100] width 435 height 201
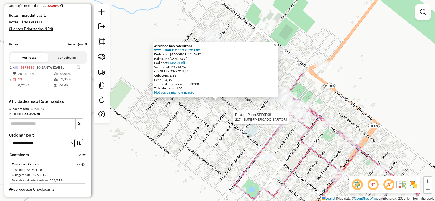
select select "*********"
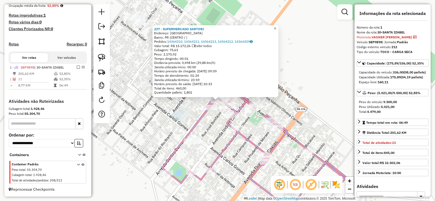
click at [276, 26] on span "×" at bounding box center [275, 28] width 2 height 5
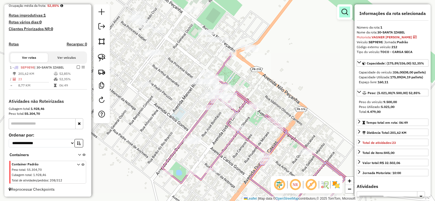
click at [343, 11] on em at bounding box center [345, 12] width 7 height 7
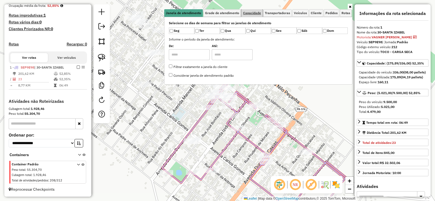
click at [254, 15] on link "Capacidade" at bounding box center [251, 13] width 21 height 8
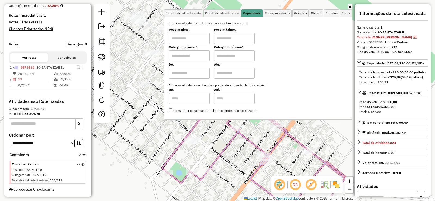
click at [199, 37] on input "text" at bounding box center [189, 38] width 41 height 11
type input "****"
click at [220, 38] on input "text" at bounding box center [234, 38] width 41 height 11
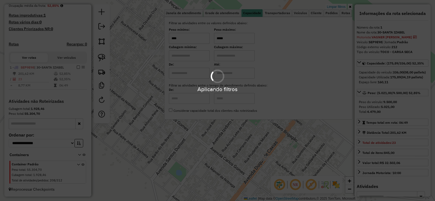
type input "*****"
click at [178, 120] on div "Selecione os dias de semana para filtrar as janelas de atendimento Seg Ter Qua …" at bounding box center [258, 68] width 188 height 103
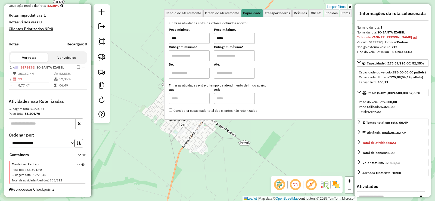
click at [153, 120] on div "Limpar filtros Janela de atendimento Grade de atendimento Capacidade Transporta…" at bounding box center [217, 100] width 435 height 201
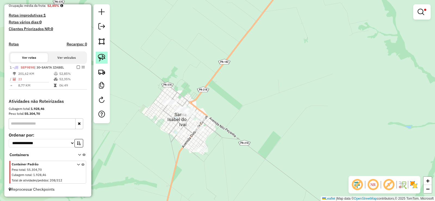
drag, startPoint x: 105, startPoint y: 57, endPoint x: 145, endPoint y: 92, distance: 52.6
click at [105, 57] on img at bounding box center [102, 58] width 8 height 8
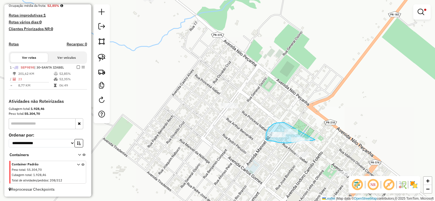
drag, startPoint x: 284, startPoint y: 122, endPoint x: 315, endPoint y: 139, distance: 35.7
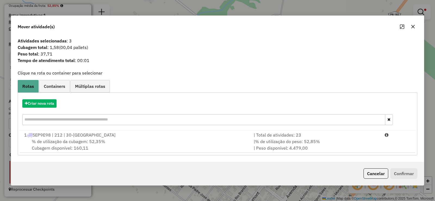
click at [386, 145] on li "1 SEP9E98 | 212 | 30-SANTA IZABEL | Total de atividades: 23 % de utilização da …" at bounding box center [217, 142] width 395 height 22
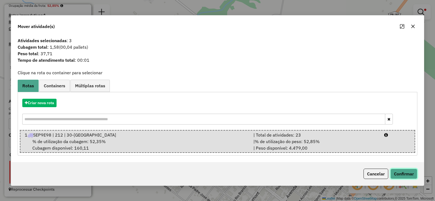
click at [401, 172] on button "Confirmar" at bounding box center [403, 174] width 27 height 10
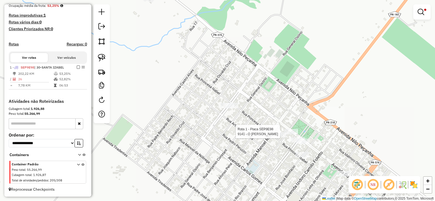
select select "*********"
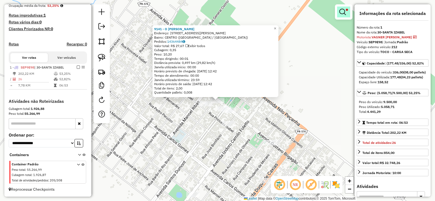
click at [344, 13] on em at bounding box center [342, 12] width 7 height 7
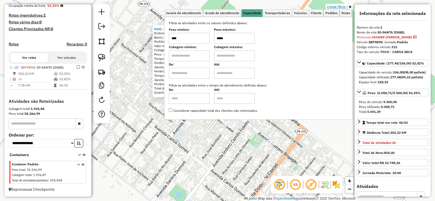
click at [337, 4] on link "Limpar filtros" at bounding box center [336, 7] width 21 height 6
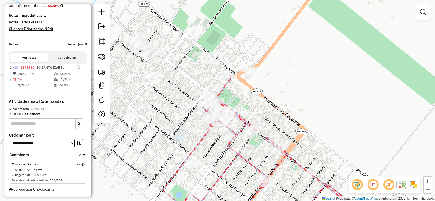
drag, startPoint x: 78, startPoint y: 66, endPoint x: 133, endPoint y: 74, distance: 56.0
click at [78, 66] on em at bounding box center [78, 67] width 3 height 3
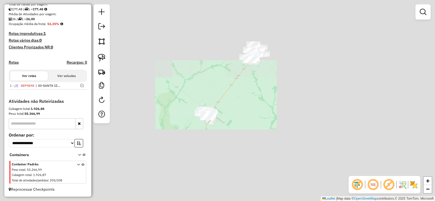
click at [201, 153] on div "Janela de atendimento Grade de atendimento Capacidade Transportadoras Veículos …" at bounding box center [217, 100] width 435 height 201
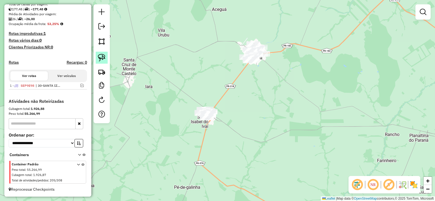
click at [103, 57] on img at bounding box center [102, 58] width 8 height 8
drag, startPoint x: 207, startPoint y: 99, endPoint x: 268, endPoint y: 123, distance: 65.0
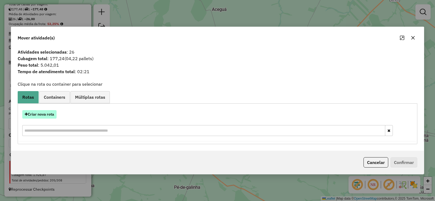
click at [42, 114] on button "Criar nova rota" at bounding box center [39, 114] width 34 height 8
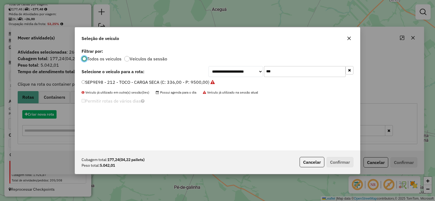
scroll to position [3, 2]
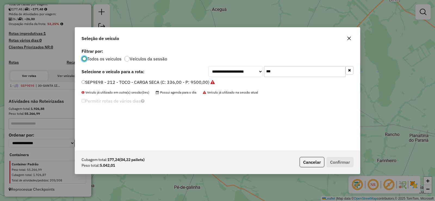
click at [285, 72] on input "***" at bounding box center [305, 71] width 82 height 11
type input "***"
click at [206, 80] on label "RHF2E43 - 198 - TOCO - CARGA SECA (C: 336,00 - P: 9500,00)" at bounding box center [146, 82] width 128 height 7
click at [346, 157] on button "Confirmar" at bounding box center [340, 162] width 27 height 10
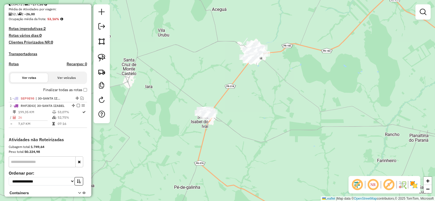
scroll to position [140, 0]
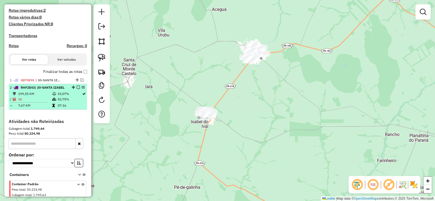
click at [77, 89] on em at bounding box center [78, 87] width 3 height 3
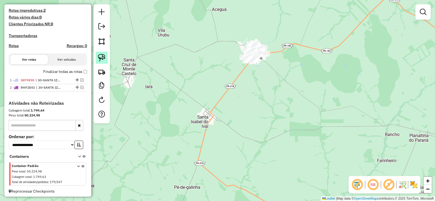
click at [101, 57] on img at bounding box center [102, 58] width 8 height 8
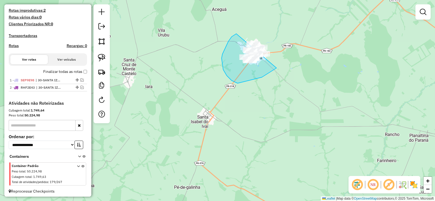
drag, startPoint x: 232, startPoint y: 37, endPoint x: 309, endPoint y: 34, distance: 77.8
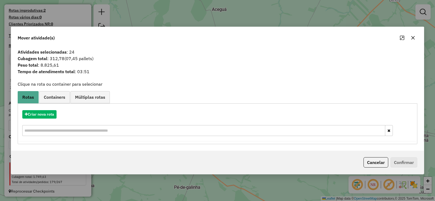
click at [411, 38] on icon "button" at bounding box center [413, 38] width 4 height 4
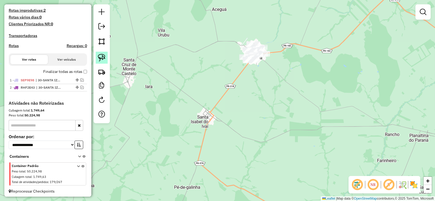
click at [106, 60] on link at bounding box center [102, 58] width 12 height 12
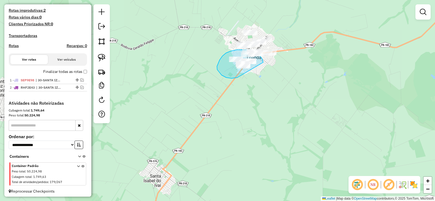
drag, startPoint x: 263, startPoint y: 62, endPoint x: 237, endPoint y: 77, distance: 29.7
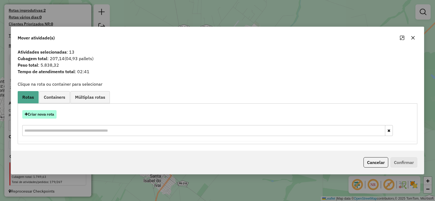
click at [48, 111] on button "Criar nova rota" at bounding box center [39, 114] width 34 height 8
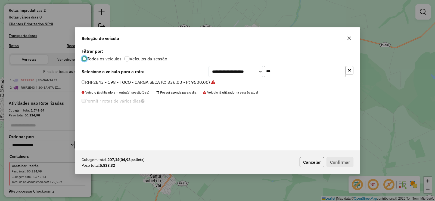
scroll to position [3, 2]
click at [303, 69] on input "***" at bounding box center [305, 71] width 82 height 11
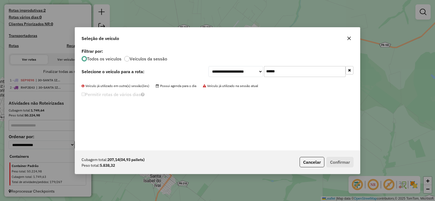
click at [286, 75] on input "******" at bounding box center [305, 71] width 82 height 11
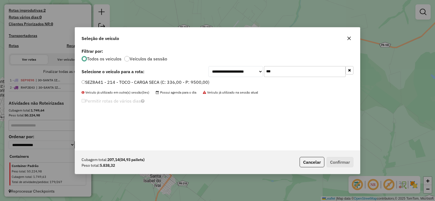
type input "***"
click at [204, 84] on label "SEZ8A41 - 214 - TOCO - CARGA SECA (C: 336,00 - P: 9500,00)" at bounding box center [146, 82] width 128 height 7
click at [333, 159] on button "Confirmar" at bounding box center [340, 162] width 27 height 10
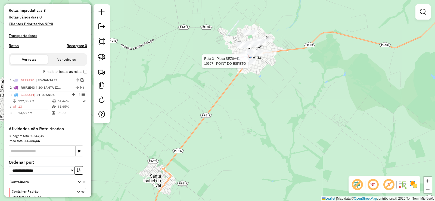
select select "*********"
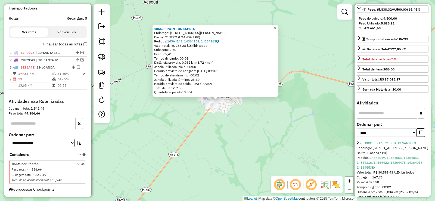
scroll to position [109, 0]
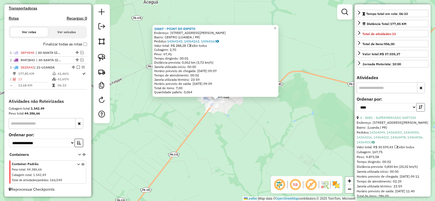
click at [419, 109] on icon "button" at bounding box center [421, 107] width 4 height 4
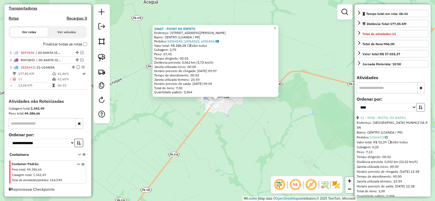
click at [419, 109] on icon "button" at bounding box center [421, 107] width 4 height 4
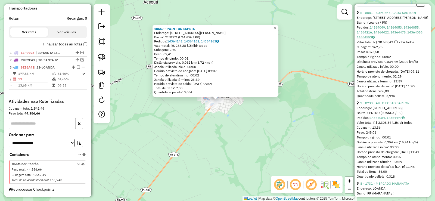
scroll to position [218, 0]
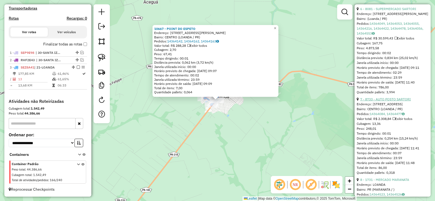
click at [402, 101] on link "7 - 8733 - AUTO POSTO SARTORI" at bounding box center [385, 99] width 51 height 4
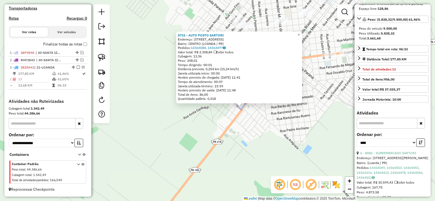
scroll to position [54, 0]
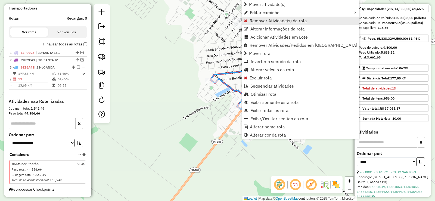
click at [274, 20] on span "Remover Atividade(s) da rota" at bounding box center [278, 20] width 57 height 4
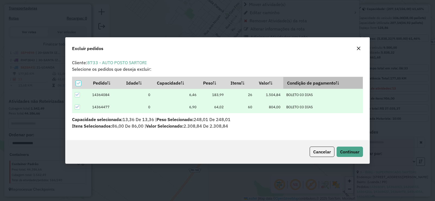
scroll to position [3, 2]
click at [349, 149] on span "Continuar" at bounding box center [349, 151] width 19 height 5
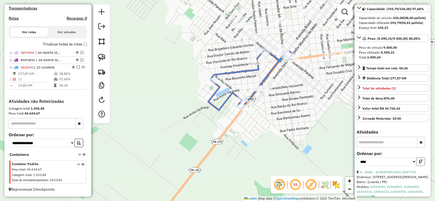
click at [419, 163] on icon "button" at bounding box center [421, 162] width 4 height 4
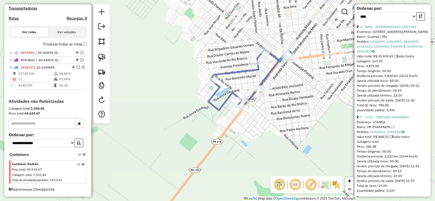
scroll to position [245, 0]
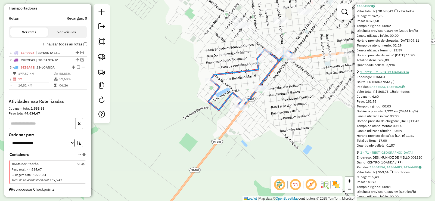
drag, startPoint x: 382, startPoint y: 87, endPoint x: 384, endPoint y: 88, distance: 2.8
click at [382, 74] on link "7 - 1731 - MERCADO MARANATA" at bounding box center [384, 72] width 49 height 4
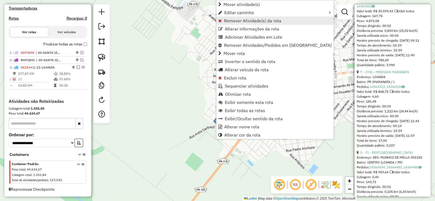
click at [256, 22] on span "Remover Atividade(s) da rota" at bounding box center [252, 20] width 57 height 4
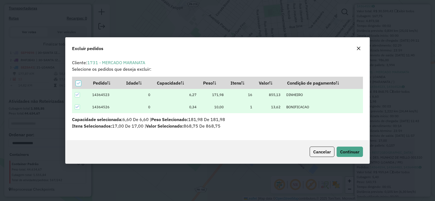
scroll to position [3, 2]
click at [350, 149] on span "Continuar" at bounding box center [349, 151] width 19 height 5
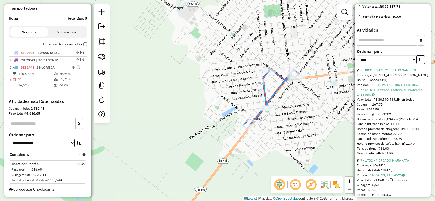
scroll to position [163, 0]
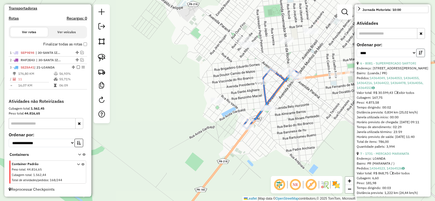
click at [420, 55] on icon "button" at bounding box center [421, 53] width 4 height 4
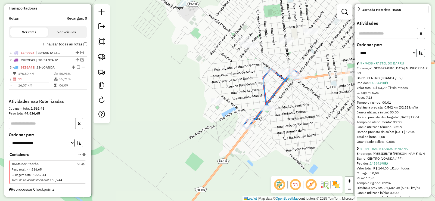
click at [420, 55] on icon "button" at bounding box center [421, 53] width 4 height 4
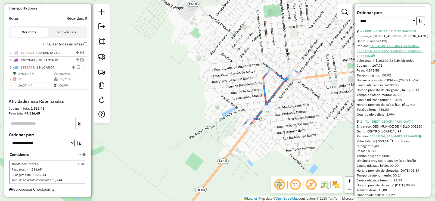
scroll to position [245, 0]
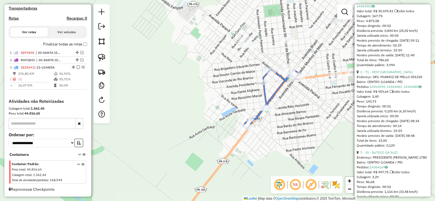
click at [386, 75] on div "2 - 71 - REST.BORA BORA" at bounding box center [393, 72] width 72 height 5
click at [386, 74] on link "2 - 71 - REST.BORA BORA" at bounding box center [386, 72] width 52 height 4
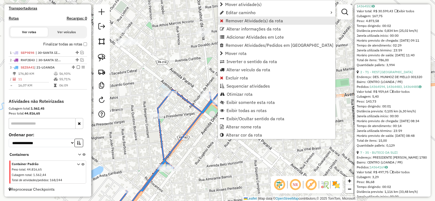
click at [239, 23] on span "Remover Atividade(s) da rota" at bounding box center [254, 20] width 57 height 4
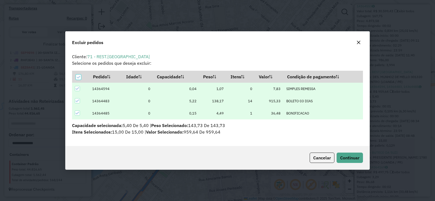
scroll to position [0, 0]
click at [353, 160] on span "Continuar" at bounding box center [349, 157] width 19 height 5
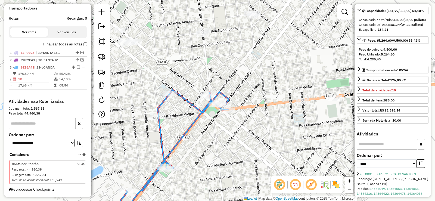
scroll to position [54, 0]
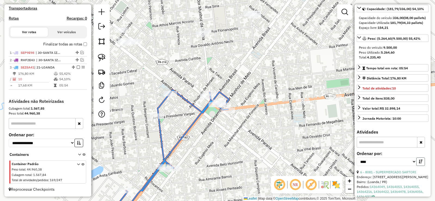
click at [419, 163] on icon "button" at bounding box center [421, 162] width 4 height 4
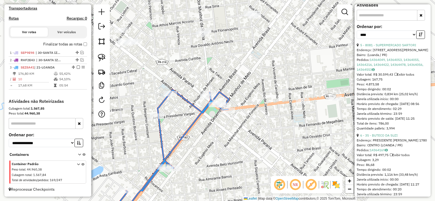
scroll to position [190, 0]
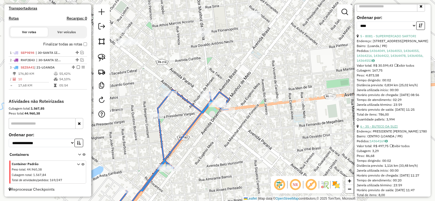
click at [384, 128] on link "6 - 35 - BUTECO DA SUZI" at bounding box center [379, 126] width 38 height 4
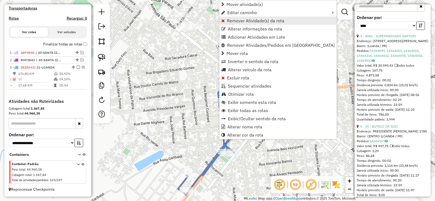
click at [268, 22] on span "Remover Atividade(s) da rota" at bounding box center [255, 20] width 57 height 4
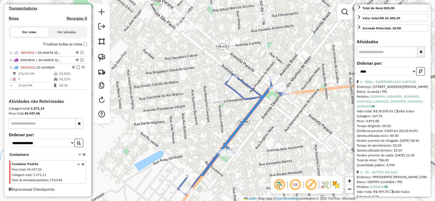
scroll to position [109, 0]
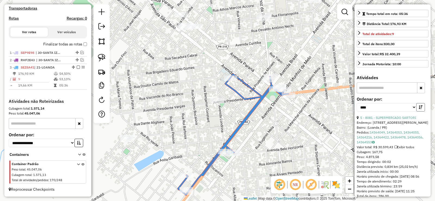
click at [420, 109] on icon "button" at bounding box center [421, 107] width 4 height 4
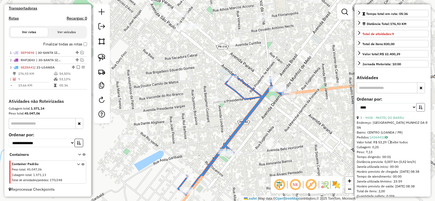
click at [420, 109] on icon "button" at bounding box center [421, 107] width 4 height 4
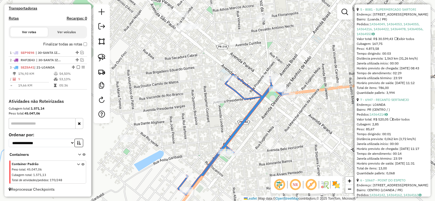
scroll to position [218, 0]
click at [387, 101] on link "7 - 6947 - RECANTO SERTANEJO" at bounding box center [384, 99] width 49 height 4
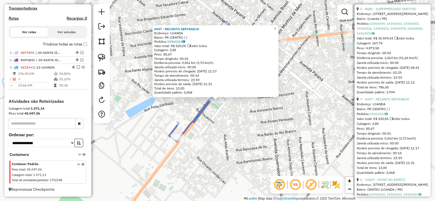
drag, startPoint x: 225, startPoint y: 105, endPoint x: 222, endPoint y: 104, distance: 3.3
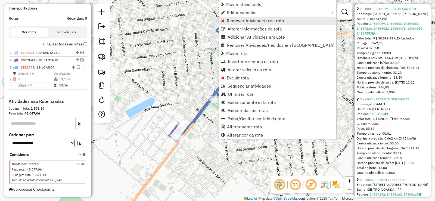
click at [252, 23] on span "Remover Atividade(s) da rota" at bounding box center [255, 20] width 57 height 4
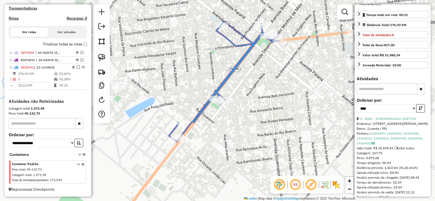
scroll to position [82, 0]
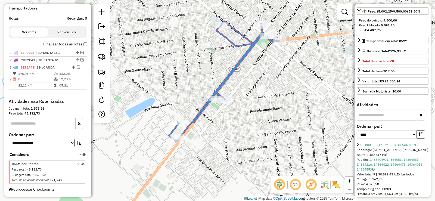
click at [417, 139] on button "button" at bounding box center [420, 134] width 9 height 8
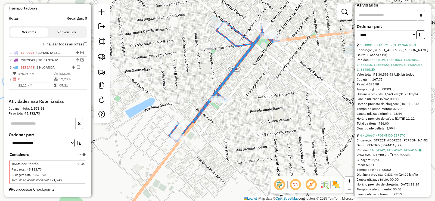
scroll to position [190, 0]
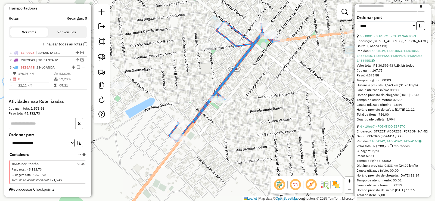
click at [383, 128] on link "6 - 10667 - POINT DO ESPETO" at bounding box center [382, 126] width 45 height 4
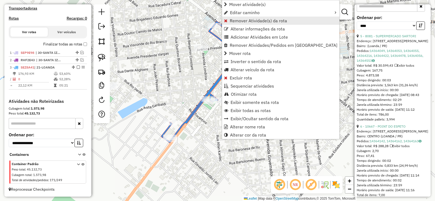
click at [247, 21] on span "Remover Atividade(s) da rota" at bounding box center [258, 20] width 57 height 4
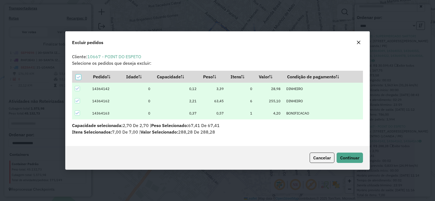
scroll to position [0, 0]
click at [356, 160] on span "Continuar" at bounding box center [349, 157] width 19 height 5
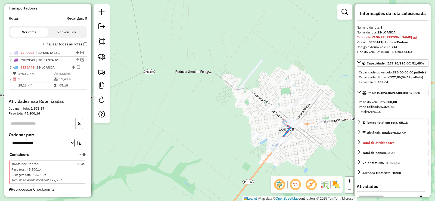
drag, startPoint x: 346, startPoint y: 12, endPoint x: 341, endPoint y: 16, distance: 6.4
click at [346, 12] on em at bounding box center [345, 12] width 7 height 7
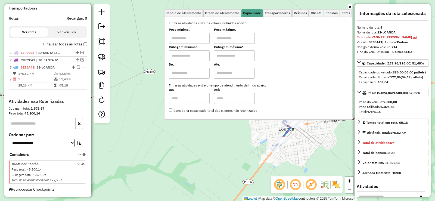
click at [188, 42] on input "text" at bounding box center [189, 38] width 41 height 11
type input "****"
click at [241, 37] on input "text" at bounding box center [234, 38] width 41 height 11
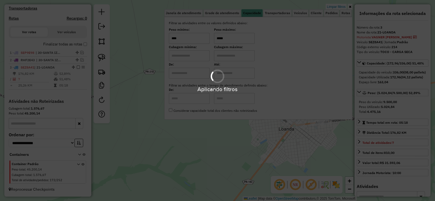
type input "*****"
click at [278, 164] on div "Limpar filtros Janela de atendimento Grade de atendimento Capacidade Transporta…" at bounding box center [217, 100] width 435 height 201
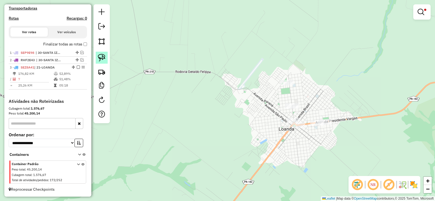
click at [101, 60] on img at bounding box center [102, 58] width 8 height 8
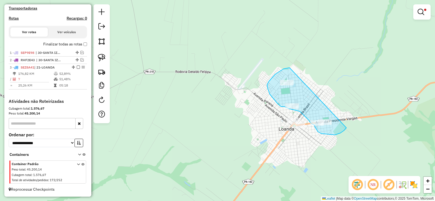
drag, startPoint x: 280, startPoint y: 71, endPoint x: 348, endPoint y: 125, distance: 87.3
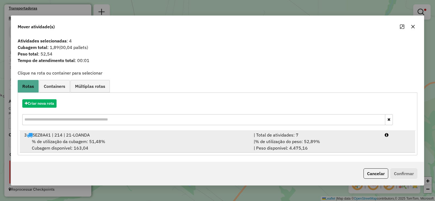
click at [373, 144] on div "| % de utilização do peso: 52,89% | Peso disponível: 4.475,16" at bounding box center [315, 144] width 131 height 13
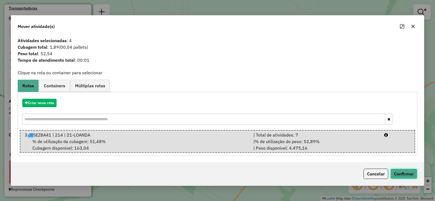
click at [400, 170] on button "Confirmar" at bounding box center [403, 174] width 27 height 10
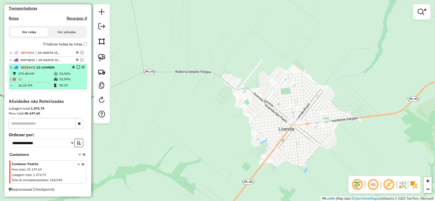
click at [77, 67] on em at bounding box center [78, 67] width 3 height 3
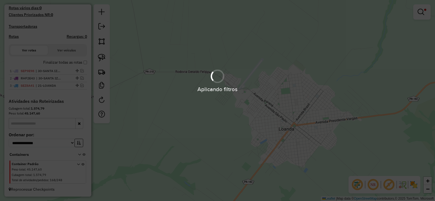
scroll to position [154, 0]
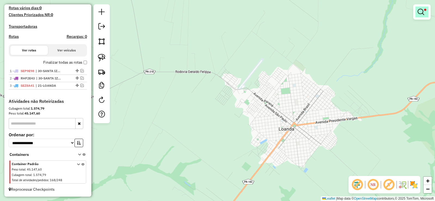
click at [427, 13] on link at bounding box center [421, 12] width 13 height 11
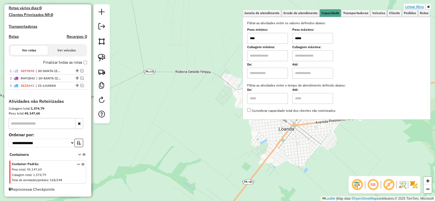
click at [421, 7] on link "Limpar filtros" at bounding box center [414, 7] width 21 height 6
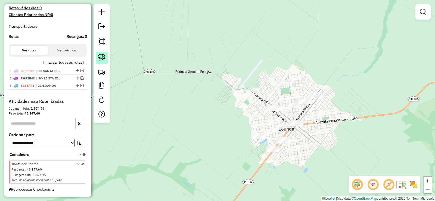
click at [100, 60] on img at bounding box center [102, 58] width 8 height 8
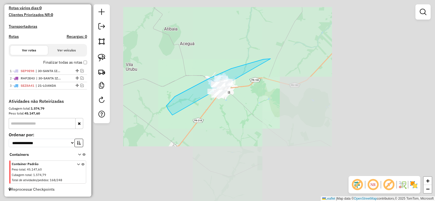
drag, startPoint x: 263, startPoint y: 59, endPoint x: 260, endPoint y: 113, distance: 53.7
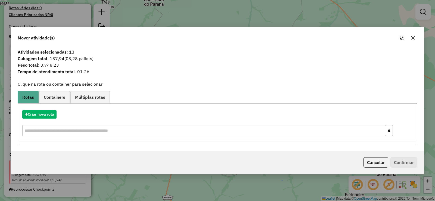
click at [411, 36] on icon "button" at bounding box center [413, 38] width 4 height 4
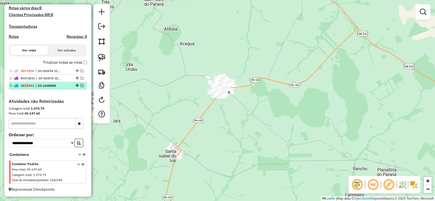
click at [81, 85] on em at bounding box center [81, 85] width 3 height 3
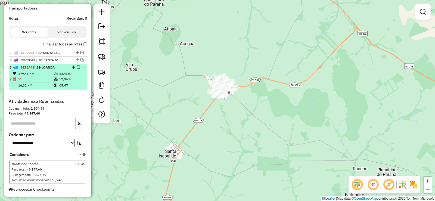
click at [79, 86] on td "05:47" at bounding box center [72, 85] width 26 height 5
select select "*********"
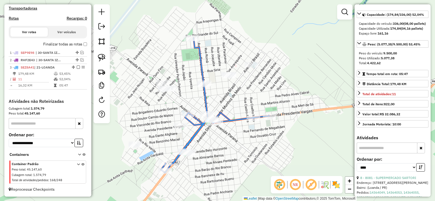
scroll to position [136, 0]
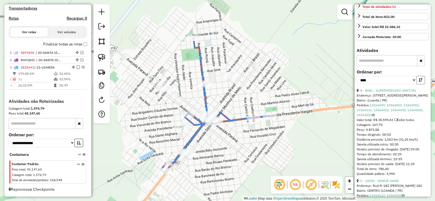
click at [422, 84] on button "button" at bounding box center [420, 80] width 9 height 8
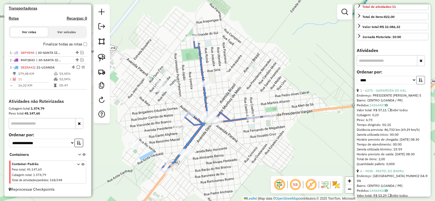
click at [422, 84] on button "button" at bounding box center [420, 80] width 9 height 8
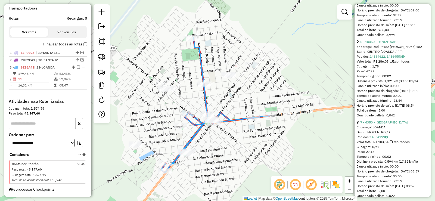
scroll to position [272, 0]
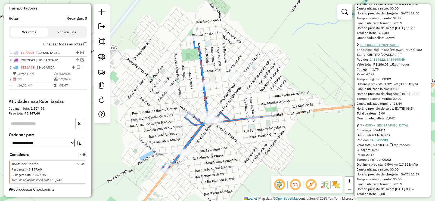
click at [381, 47] on link "5 - 10050 - DENIZE AABB" at bounding box center [379, 45] width 38 height 4
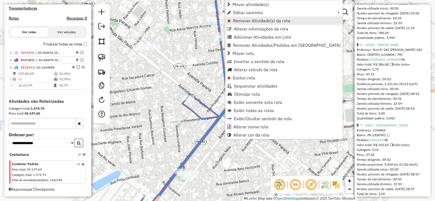
click at [254, 20] on span "Remover Atividade(s) da rota" at bounding box center [261, 20] width 57 height 4
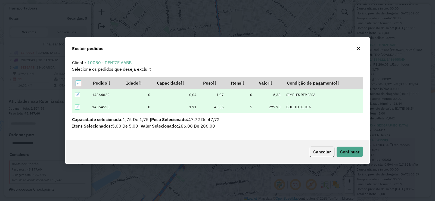
scroll to position [0, 0]
click at [351, 150] on span "Continuar" at bounding box center [349, 151] width 19 height 5
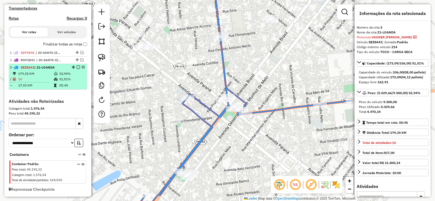
click at [77, 66] on em at bounding box center [78, 67] width 3 height 3
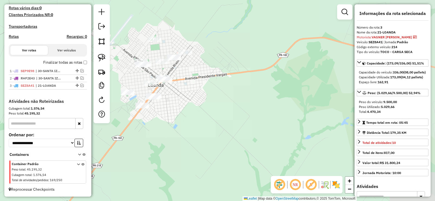
click at [246, 129] on div "Janela de atendimento Grade de atendimento Capacidade Transportadoras Veículos …" at bounding box center [217, 100] width 435 height 201
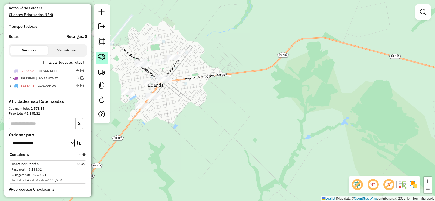
click at [97, 57] on link at bounding box center [102, 58] width 12 height 12
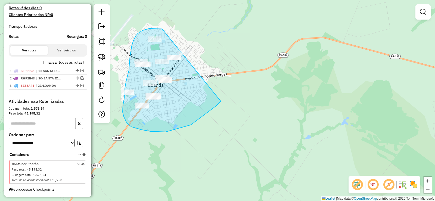
drag, startPoint x: 161, startPoint y: 29, endPoint x: 244, endPoint y: 48, distance: 84.7
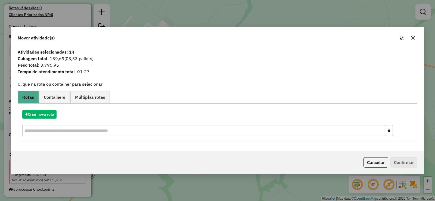
click at [34, 110] on div "Criar nova rota" at bounding box center [217, 123] width 397 height 35
click at [41, 117] on button "Criar nova rota" at bounding box center [39, 114] width 34 height 8
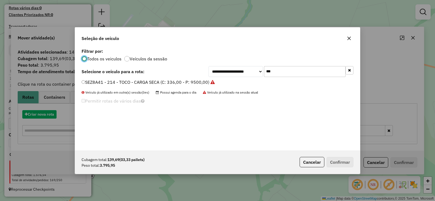
scroll to position [3, 2]
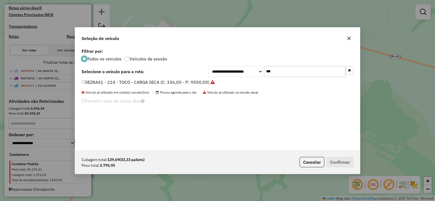
click at [278, 70] on input "***" at bounding box center [305, 71] width 82 height 11
type input "***"
click at [170, 81] on label "AQP9460 - 170 - TOCO - CARGA SECA (C: 336,00 - P: 9500,00)" at bounding box center [146, 82] width 129 height 7
click at [344, 158] on button "Confirmar" at bounding box center [340, 162] width 27 height 10
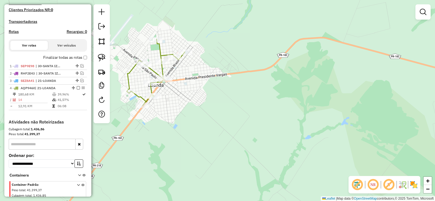
scroll to position [172, 0]
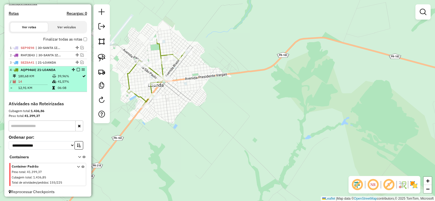
click at [79, 71] on div at bounding box center [77, 69] width 16 height 3
select select "*********"
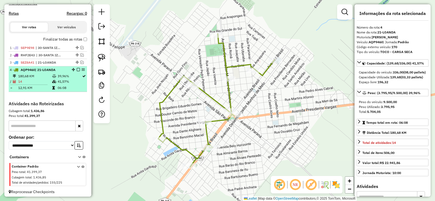
click at [77, 71] on em at bounding box center [78, 69] width 3 height 3
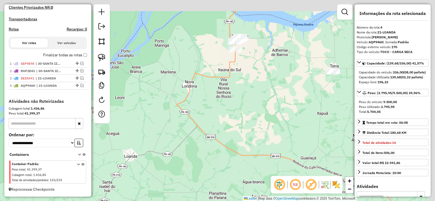
drag, startPoint x: 240, startPoint y: 113, endPoint x: 184, endPoint y: 136, distance: 60.5
click at [184, 136] on div "Janela de atendimento Grade de atendimento Capacidade Transportadoras Veículos …" at bounding box center [217, 100] width 435 height 201
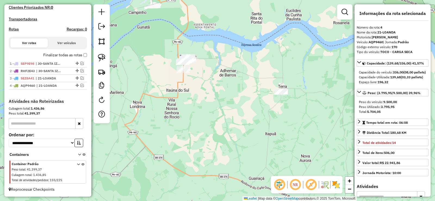
drag, startPoint x: 224, startPoint y: 104, endPoint x: 212, endPoint y: 107, distance: 12.6
click at [212, 107] on div "Janela de atendimento Grade de atendimento Capacidade Transportadoras Veículos …" at bounding box center [217, 100] width 435 height 201
click at [216, 106] on div "Janela de atendimento Grade de atendimento Capacidade Transportadoras Veículos …" at bounding box center [217, 100] width 435 height 201
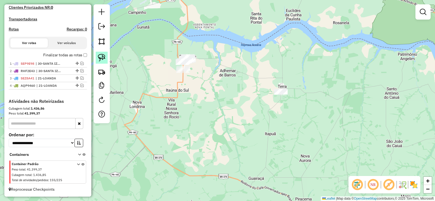
click at [104, 56] on img at bounding box center [102, 58] width 8 height 8
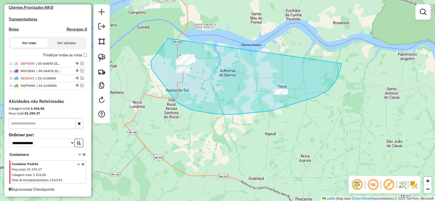
drag, startPoint x: 168, startPoint y: 38, endPoint x: 340, endPoint y: 51, distance: 172.6
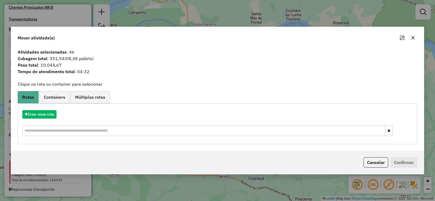
drag, startPoint x: 414, startPoint y: 36, endPoint x: 412, endPoint y: 44, distance: 7.6
click at [415, 36] on icon "button" at bounding box center [413, 38] width 4 height 4
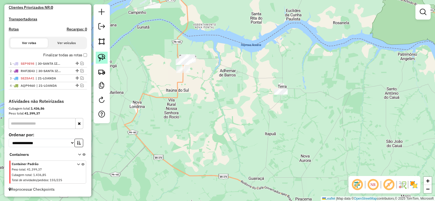
click at [104, 54] on img at bounding box center [102, 58] width 8 height 8
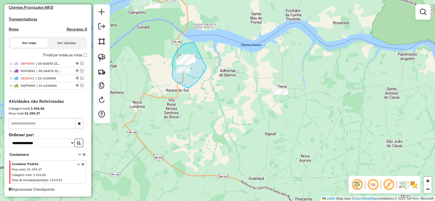
drag, startPoint x: 193, startPoint y: 42, endPoint x: 206, endPoint y: 67, distance: 28.1
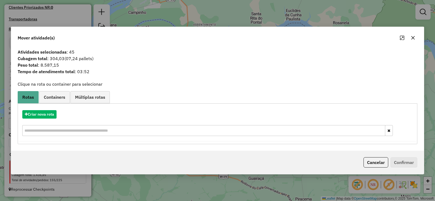
click at [414, 39] on icon "button" at bounding box center [413, 38] width 4 height 4
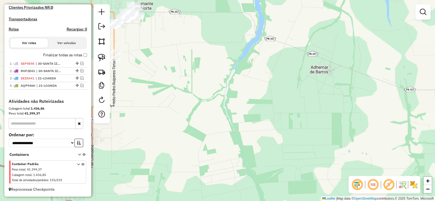
drag, startPoint x: 184, startPoint y: 54, endPoint x: 232, endPoint y: 122, distance: 82.9
click at [229, 120] on div "Janela de atendimento Grade de atendimento Capacidade Transportadoras Veículos …" at bounding box center [217, 100] width 435 height 201
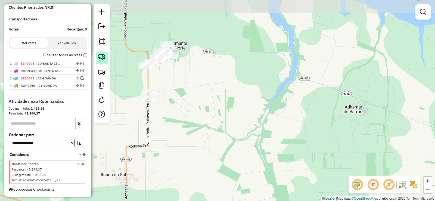
click at [104, 56] on img at bounding box center [102, 58] width 8 height 8
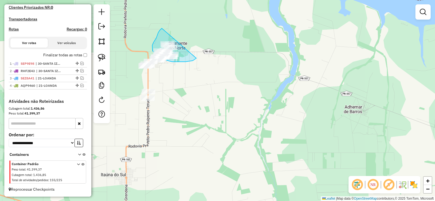
drag, startPoint x: 160, startPoint y: 30, endPoint x: 205, endPoint y: 48, distance: 48.6
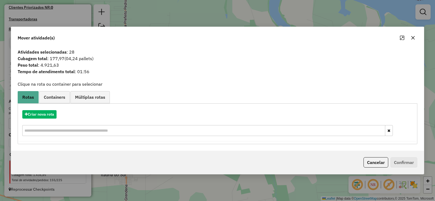
click at [410, 40] on button "button" at bounding box center [413, 37] width 9 height 9
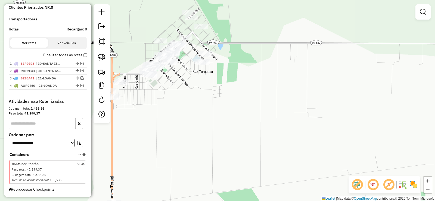
drag, startPoint x: 126, startPoint y: 50, endPoint x: 117, endPoint y: 54, distance: 10.0
click at [124, 55] on div "Janela de atendimento Grade de atendimento Capacidade Transportadoras Veículos …" at bounding box center [217, 100] width 435 height 201
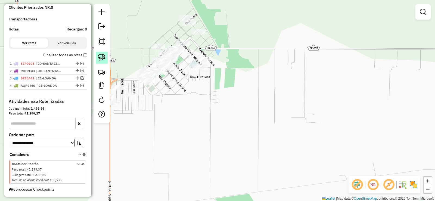
click at [102, 57] on img at bounding box center [102, 58] width 8 height 8
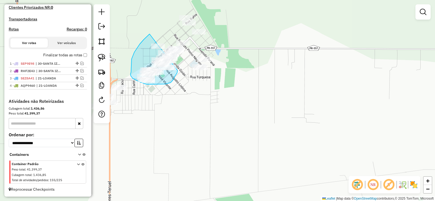
drag, startPoint x: 149, startPoint y: 35, endPoint x: 178, endPoint y: 70, distance: 46.0
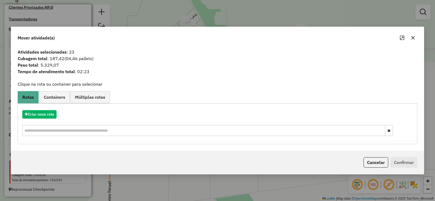
click at [50, 106] on div "Criar nova rota" at bounding box center [217, 123] width 397 height 35
click at [52, 112] on button "Criar nova rota" at bounding box center [39, 114] width 34 height 8
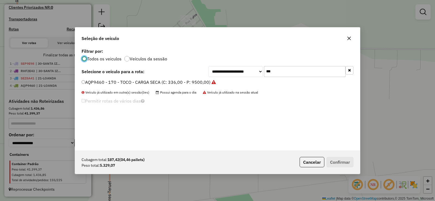
scroll to position [3, 2]
click at [280, 73] on input "***" at bounding box center [305, 71] width 82 height 11
type input "***"
click at [203, 81] on label "SEE6G84 - 206 - TOCO - CARGA SECA (C: 336,00 - P: 9500,00)" at bounding box center [146, 82] width 128 height 7
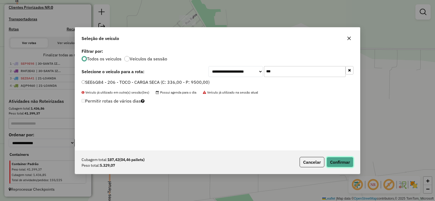
click at [329, 160] on button "Confirmar" at bounding box center [340, 162] width 27 height 10
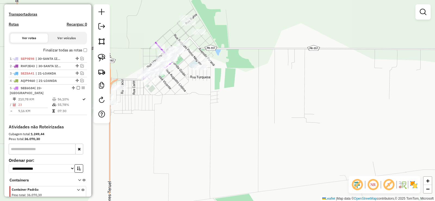
scroll to position [172, 0]
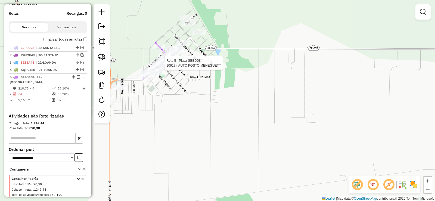
select select "*********"
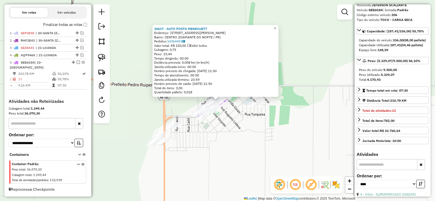
scroll to position [109, 0]
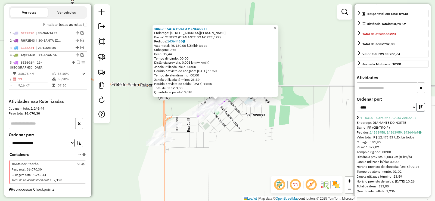
click at [418, 111] on button "button" at bounding box center [420, 107] width 9 height 8
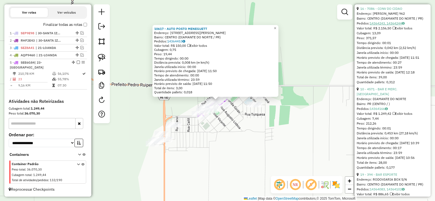
scroll to position [625, 0]
click at [390, 10] on link "16 - 7086 - CONV DO CIDAO" at bounding box center [381, 8] width 42 height 4
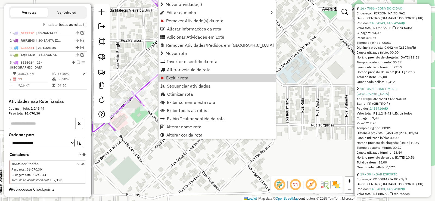
click at [146, 64] on div "Rota 5 - Placa SEE6G84 4807 - CASA DE CARNE SECOTI Janela de atendimento Grade …" at bounding box center [217, 100] width 435 height 201
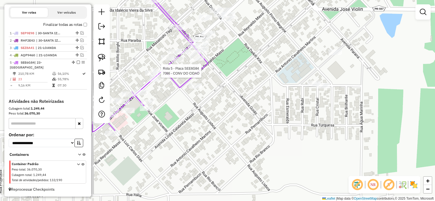
select select "*********"
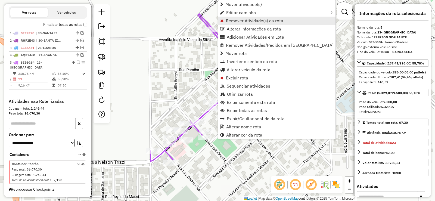
click at [256, 23] on span "Remover Atividade(s) da rota" at bounding box center [254, 20] width 57 height 4
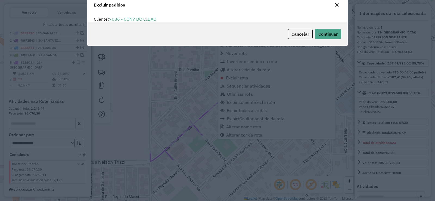
scroll to position [3, 2]
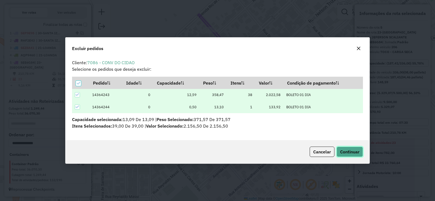
click at [361, 147] on button "Continuar" at bounding box center [350, 152] width 26 height 10
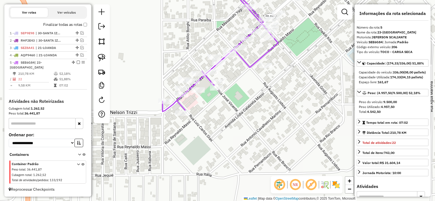
drag, startPoint x: 216, startPoint y: 159, endPoint x: 228, endPoint y: 109, distance: 51.2
click at [228, 109] on div "Janela de atendimento Grade de atendimento Capacidade Transportadoras Veículos …" at bounding box center [217, 100] width 435 height 201
click at [248, 10] on div at bounding box center [249, 6] width 14 height 5
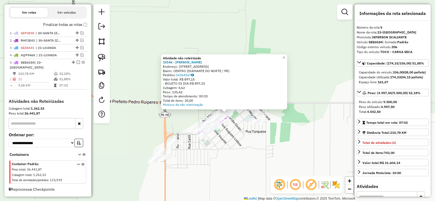
drag, startPoint x: 208, startPoint y: 143, endPoint x: 190, endPoint y: 156, distance: 22.2
click at [208, 142] on div "Atividade não roteirizada 10146 - VALDIR RONCHI Endereço: Avenida Goias 341 Bai…" at bounding box center [217, 100] width 435 height 201
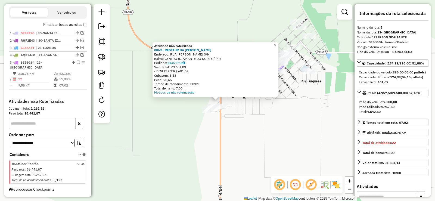
click at [234, 174] on div "Atividade não roteirizada 8869 - RESTAUR DA TIA NENA Endereço: RUA NELSON TRIZZ…" at bounding box center [234, 174] width 0 height 0
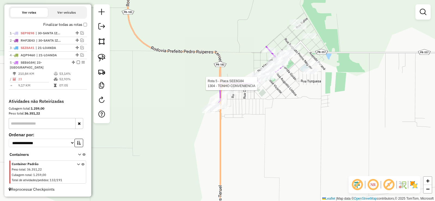
select select "*********"
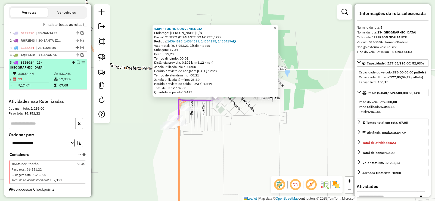
click at [77, 61] on em at bounding box center [78, 62] width 3 height 3
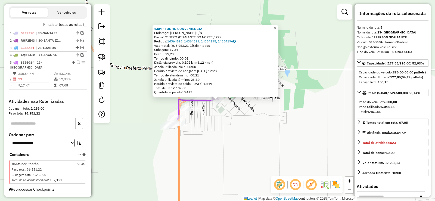
scroll to position [169, 0]
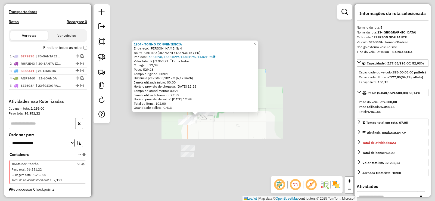
click at [205, 150] on div "1304 - TONHO CONVENIENCIA Endereço: NELSON TRIZI S/N Bairro: CENTRO (DIAMANTE D…" at bounding box center [217, 100] width 435 height 201
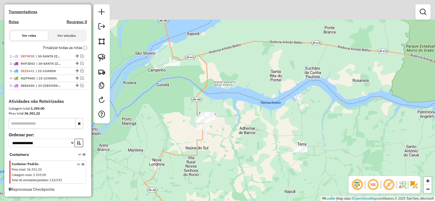
drag, startPoint x: 224, startPoint y: 165, endPoint x: 215, endPoint y: 128, distance: 38.6
click at [227, 139] on div "Janela de atendimento Grade de atendimento Capacidade Transportadoras Veículos …" at bounding box center [217, 100] width 435 height 201
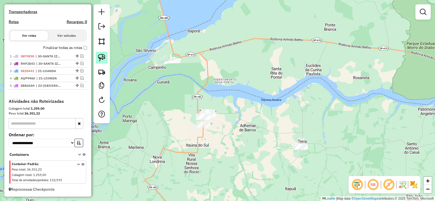
click at [107, 57] on link at bounding box center [102, 58] width 12 height 12
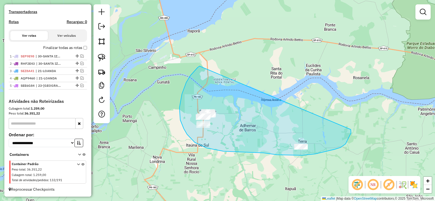
drag, startPoint x: 186, startPoint y: 82, endPoint x: 351, endPoint y: 129, distance: 170.8
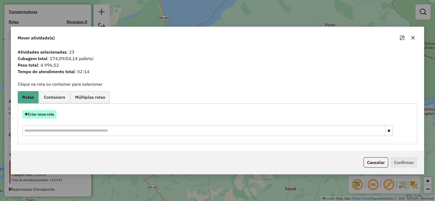
click at [51, 115] on button "Criar nova rota" at bounding box center [39, 114] width 34 height 8
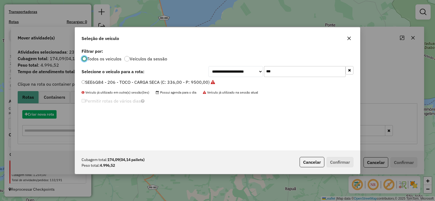
scroll to position [3, 2]
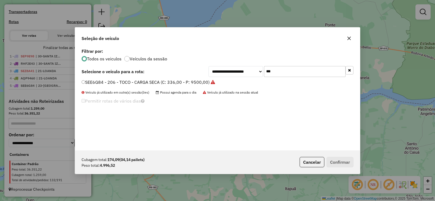
click at [273, 71] on input "***" at bounding box center [305, 71] width 82 height 11
type input "***"
click at [205, 83] on label "SEQ3B09 - 210 - TOCO - CARGA SECA (C: 336,00 - P: 9500,00)" at bounding box center [146, 82] width 128 height 7
click at [334, 162] on button "Confirmar" at bounding box center [340, 162] width 27 height 10
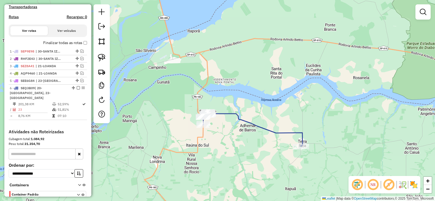
scroll to position [192, 0]
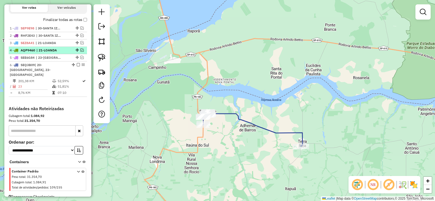
click at [78, 66] on em at bounding box center [78, 64] width 3 height 3
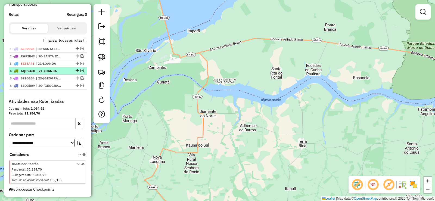
scroll to position [176, 0]
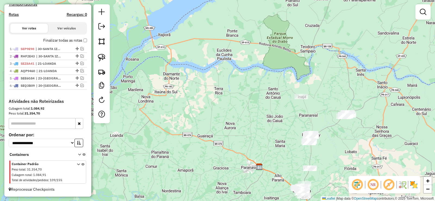
drag, startPoint x: 256, startPoint y: 126, endPoint x: 233, endPoint y: 91, distance: 41.6
click at [233, 91] on div "Janela de atendimento Grade de atendimento Capacidade Transportadoras Veículos …" at bounding box center [217, 100] width 435 height 201
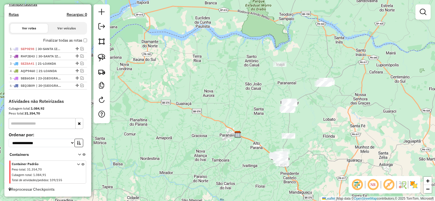
drag, startPoint x: 232, startPoint y: 116, endPoint x: 203, endPoint y: 82, distance: 44.9
click at [203, 82] on div "Janela de atendimento Grade de atendimento Capacidade Transportadoras Veículos …" at bounding box center [217, 100] width 435 height 201
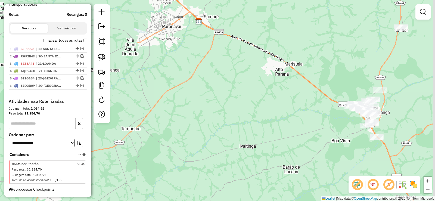
drag, startPoint x: 302, startPoint y: 171, endPoint x: 237, endPoint y: 145, distance: 69.2
click at [241, 146] on div "Janela de atendimento Grade de atendimento Capacidade Transportadoras Veículos …" at bounding box center [217, 100] width 435 height 201
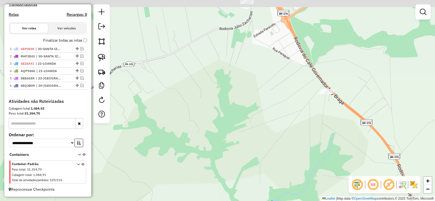
drag, startPoint x: 326, startPoint y: 85, endPoint x: 325, endPoint y: 101, distance: 16.1
click at [326, 102] on div "Janela de atendimento Grade de atendimento Capacidade Transportadoras Veículos …" at bounding box center [217, 100] width 435 height 201
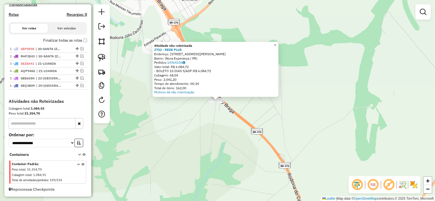
click at [231, 110] on div "Atividade não roteirizada 2752 - REDE PLUS Endereço: Rua Antônio Ilvan Tozim, 2…" at bounding box center [217, 100] width 435 height 201
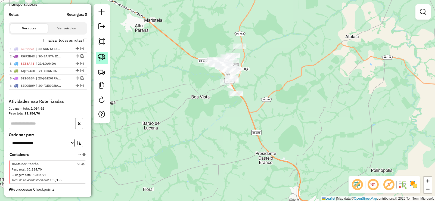
click at [104, 58] on img at bounding box center [102, 58] width 8 height 8
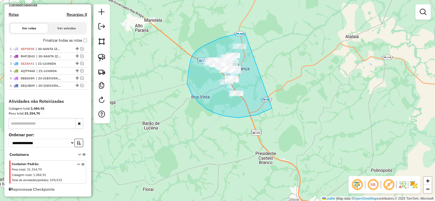
drag, startPoint x: 243, startPoint y: 34, endPoint x: 294, endPoint y: 89, distance: 75.1
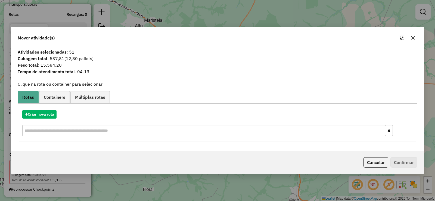
click at [413, 36] on icon "button" at bounding box center [413, 38] width 4 height 4
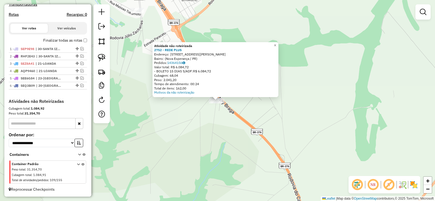
click at [229, 119] on div "Atividade não roteirizada 2752 - REDE PLUS Endereço: Rua Antônio Ilvan Tozim, 2…" at bounding box center [217, 100] width 435 height 201
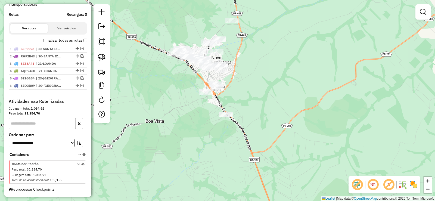
click at [177, 134] on div "Janela de atendimento Grade de atendimento Capacidade Transportadoras Veículos …" at bounding box center [217, 100] width 435 height 201
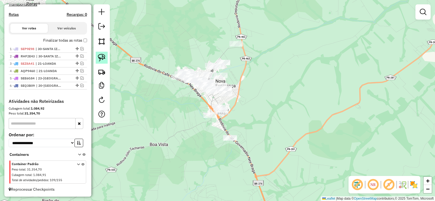
click at [102, 57] on img at bounding box center [102, 58] width 8 height 8
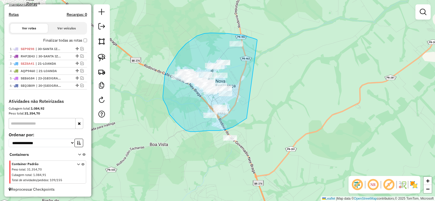
drag, startPoint x: 228, startPoint y: 33, endPoint x: 259, endPoint y: 106, distance: 79.2
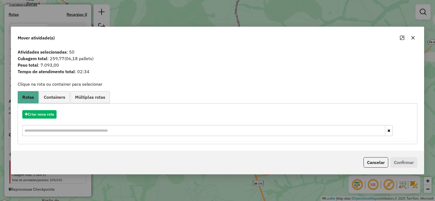
click at [413, 38] on icon "button" at bounding box center [413, 38] width 4 height 4
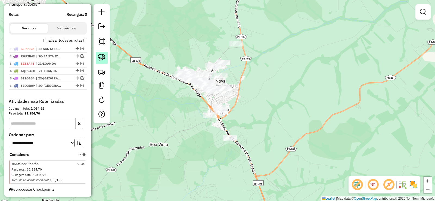
click at [104, 58] on img at bounding box center [102, 58] width 8 height 8
drag, startPoint x: 98, startPoint y: 55, endPoint x: 141, endPoint y: 81, distance: 49.4
click at [98, 55] on img at bounding box center [102, 58] width 8 height 8
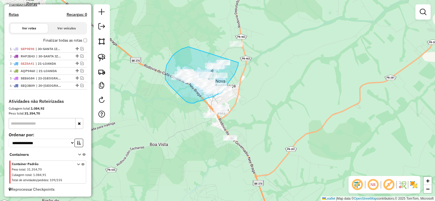
drag, startPoint x: 182, startPoint y: 49, endPoint x: 237, endPoint y: 59, distance: 56.1
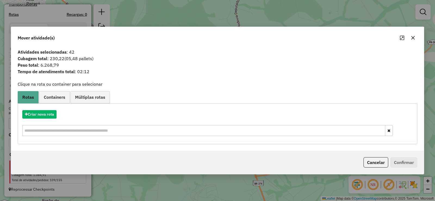
click at [411, 37] on button "button" at bounding box center [413, 37] width 9 height 9
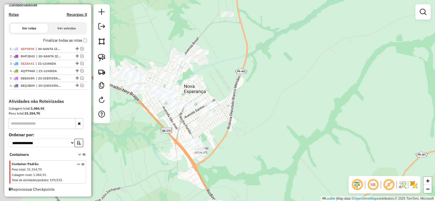
drag, startPoint x: 147, startPoint y: 36, endPoint x: 182, endPoint y: 38, distance: 35.2
click at [182, 38] on div "Janela de atendimento Grade de atendimento Capacidade Transportadoras Veículos …" at bounding box center [217, 100] width 435 height 201
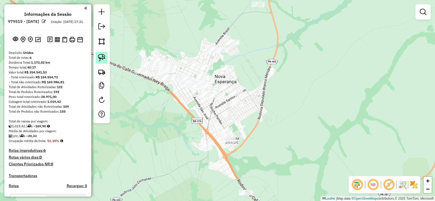
scroll to position [176, 0]
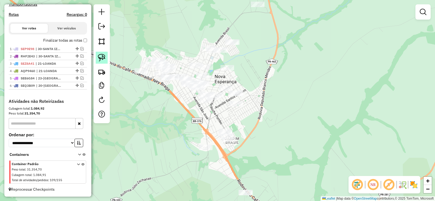
click at [106, 55] on link at bounding box center [102, 58] width 12 height 12
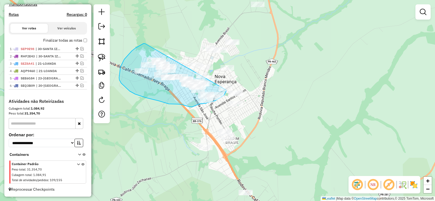
click at [225, 89] on div "Janela de atendimento Grade de atendimento Capacidade Transportadoras Veículos …" at bounding box center [217, 100] width 435 height 201
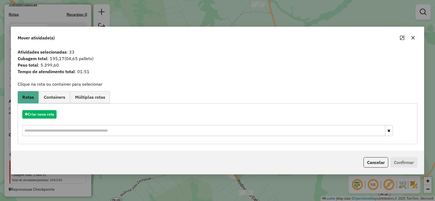
click at [416, 36] on button "button" at bounding box center [413, 37] width 9 height 9
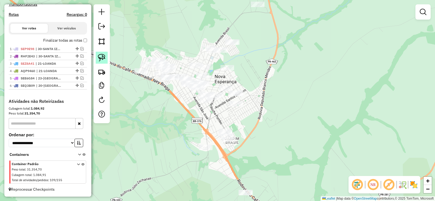
click at [105, 57] on img at bounding box center [102, 58] width 8 height 8
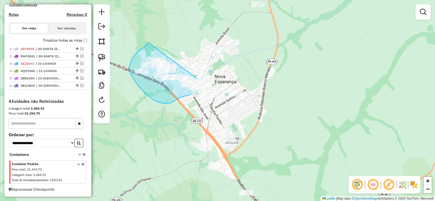
click at [201, 81] on div "Janela de atendimento Grade de atendimento Capacidade Transportadoras Veículos …" at bounding box center [217, 100] width 435 height 201
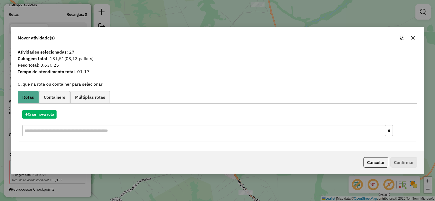
click at [411, 37] on icon "button" at bounding box center [413, 38] width 4 height 4
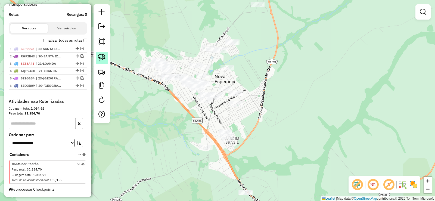
click at [107, 60] on link at bounding box center [102, 58] width 12 height 12
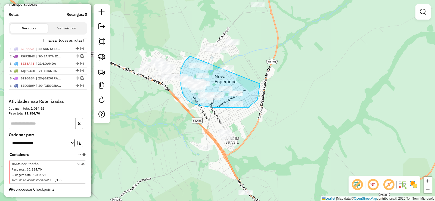
drag, startPoint x: 189, startPoint y: 56, endPoint x: 260, endPoint y: 80, distance: 74.4
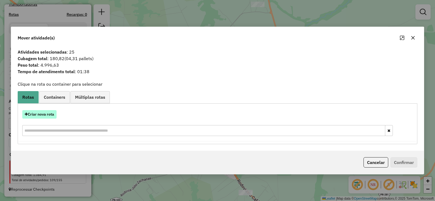
click at [45, 117] on button "Criar nova rota" at bounding box center [39, 114] width 34 height 8
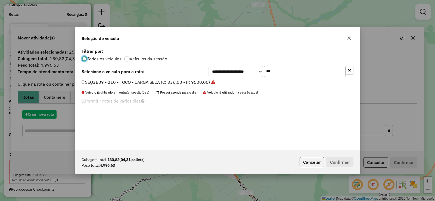
scroll to position [3, 2]
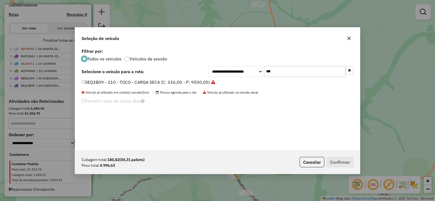
click at [275, 75] on input "***" at bounding box center [305, 71] width 82 height 11
type input "***"
click at [110, 83] on label "AQP9462 - 172 - TOCO - CARGA SECA (C: 336,00 - P: 9500,00)" at bounding box center [146, 82] width 129 height 7
click at [342, 159] on button "Confirmar" at bounding box center [340, 162] width 27 height 10
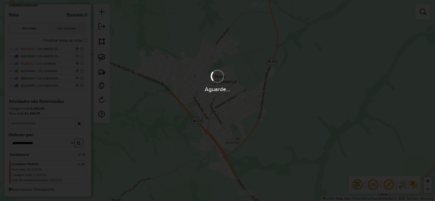
scroll to position [192, 0]
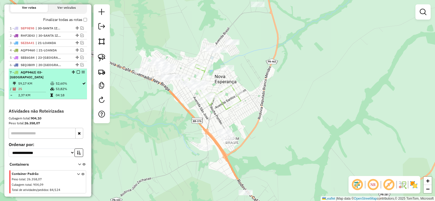
click at [78, 74] on em at bounding box center [78, 71] width 3 height 3
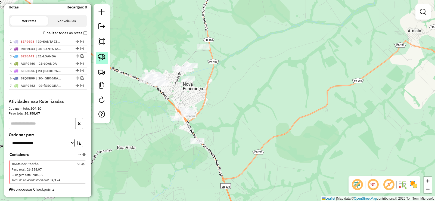
click at [103, 59] on img at bounding box center [102, 58] width 8 height 8
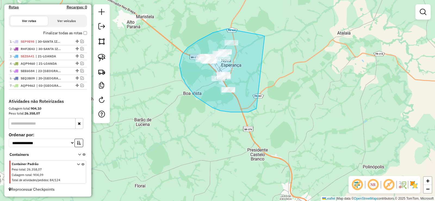
drag, startPoint x: 261, startPoint y: 35, endPoint x: 258, endPoint y: 105, distance: 69.7
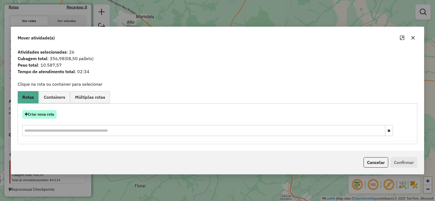
click at [47, 116] on button "Criar nova rota" at bounding box center [39, 114] width 34 height 8
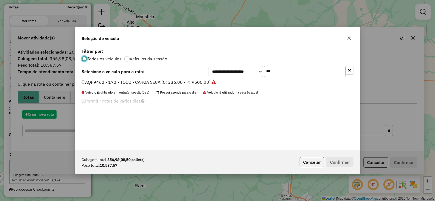
scroll to position [3, 2]
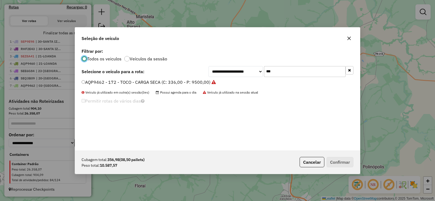
click at [289, 71] on input "***" at bounding box center [305, 71] width 82 height 11
type input "***"
click at [184, 83] on label "ARX3902 - 178 - TOCO - CARGA SECA (C: 336,00 - P: 9500,00)" at bounding box center [146, 82] width 129 height 7
click at [342, 159] on button "Confirmar" at bounding box center [340, 162] width 27 height 10
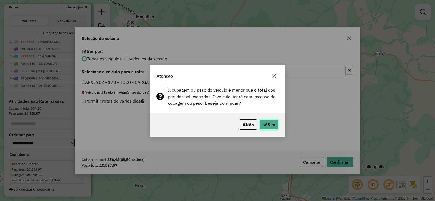
click at [270, 126] on button "Sim" at bounding box center [269, 124] width 19 height 10
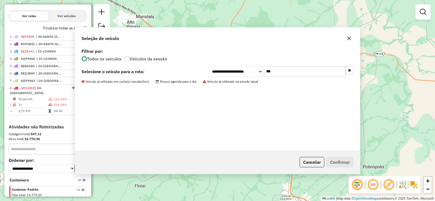
scroll to position [192, 0]
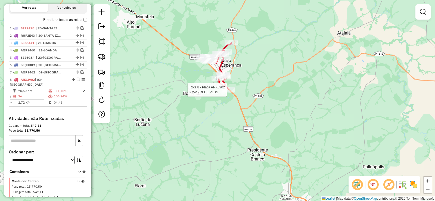
select select "*********"
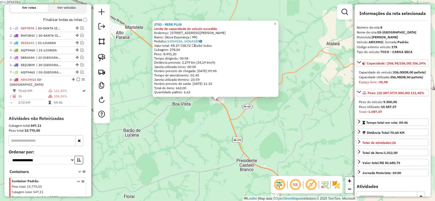
scroll to position [214, 0]
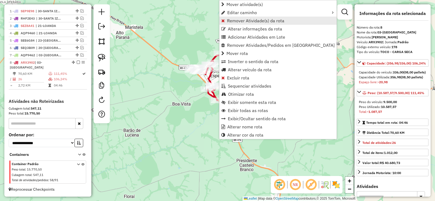
click at [235, 18] on span "Remover Atividade(s) da rota" at bounding box center [255, 20] width 57 height 4
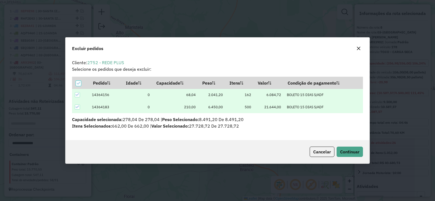
scroll to position [3, 2]
click at [78, 82] on icon at bounding box center [78, 83] width 4 height 4
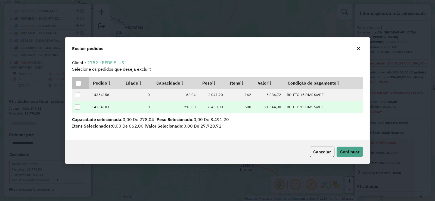
click at [79, 106] on div at bounding box center [77, 106] width 5 height 5
click at [359, 148] on button "Continuar" at bounding box center [350, 152] width 26 height 10
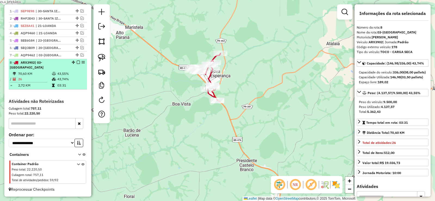
click at [78, 61] on em at bounding box center [78, 62] width 3 height 3
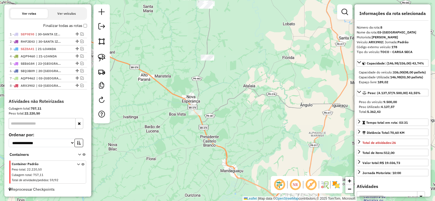
drag, startPoint x: 229, startPoint y: 73, endPoint x: 212, endPoint y: 119, distance: 48.6
click at [213, 129] on div "Janela de atendimento Grade de atendimento Capacidade Transportadoras Veículos …" at bounding box center [217, 100] width 435 height 201
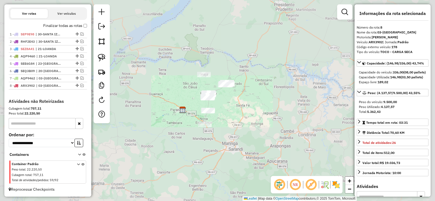
click at [251, 104] on div "Janela de atendimento Grade de atendimento Capacidade Transportadoras Veículos …" at bounding box center [217, 100] width 435 height 201
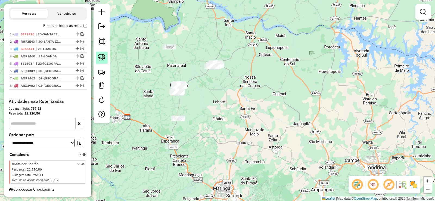
click at [107, 57] on link at bounding box center [102, 58] width 12 height 12
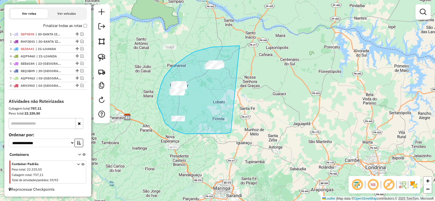
drag, startPoint x: 237, startPoint y: 46, endPoint x: 229, endPoint y: 128, distance: 83.1
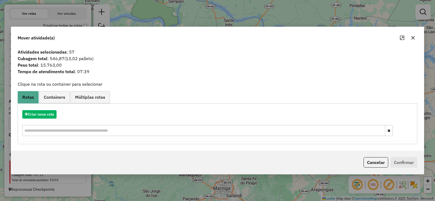
click at [411, 37] on button "button" at bounding box center [413, 37] width 9 height 9
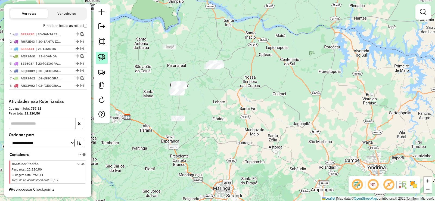
click at [104, 60] on img at bounding box center [102, 58] width 8 height 8
drag, startPoint x: 210, startPoint y: 59, endPoint x: 229, endPoint y: 78, distance: 26.9
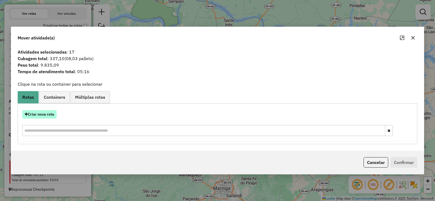
click at [55, 116] on button "Criar nova rota" at bounding box center [39, 114] width 34 height 8
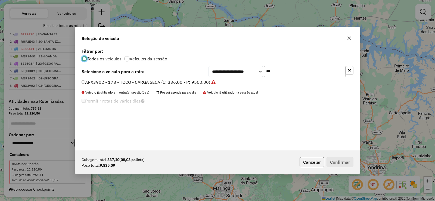
scroll to position [3, 2]
click at [308, 70] on input "***" at bounding box center [305, 71] width 82 height 11
type input "***"
click at [203, 81] on label "RHQ7F37 - 204 - TOCO - CARGA SECA (C: 336,00 - P: 9500,00)" at bounding box center [146, 82] width 129 height 7
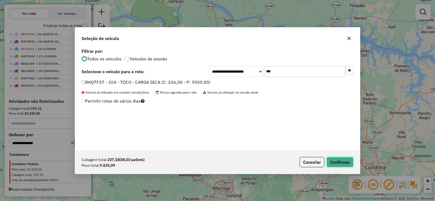
click at [337, 159] on button "Confirmar" at bounding box center [340, 162] width 27 height 10
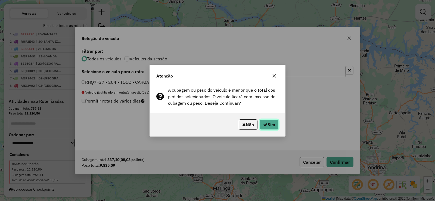
click at [269, 122] on button "Sim" at bounding box center [269, 124] width 19 height 10
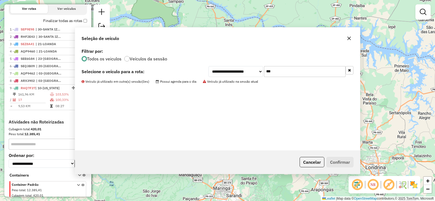
scroll to position [214, 0]
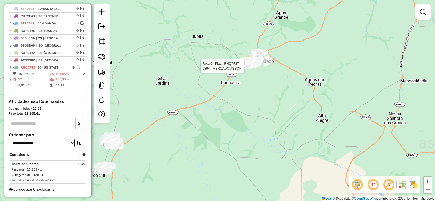
select select "*********"
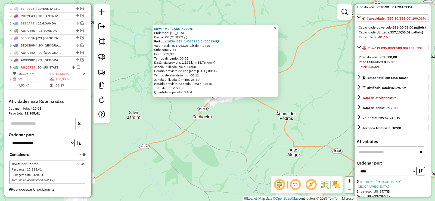
scroll to position [136, 0]
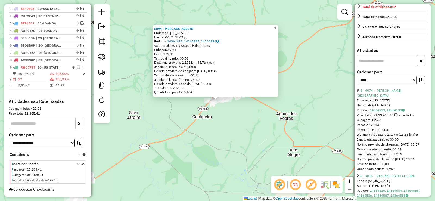
click at [419, 82] on icon "button" at bounding box center [421, 80] width 4 height 4
click at [401, 97] on link "5 - 4074 - MERCADO SAO JOSE" at bounding box center [379, 92] width 45 height 9
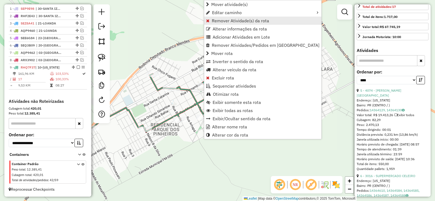
click at [235, 22] on span "Remover Atividade(s) da rota" at bounding box center [240, 20] width 57 height 4
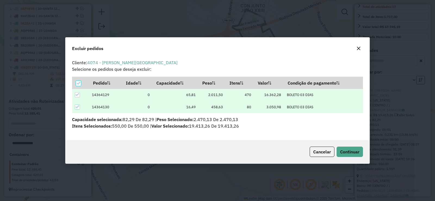
scroll to position [3, 2]
click at [340, 151] on span "Continuar" at bounding box center [349, 151] width 19 height 5
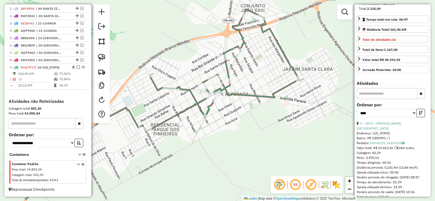
scroll to position [77, 0]
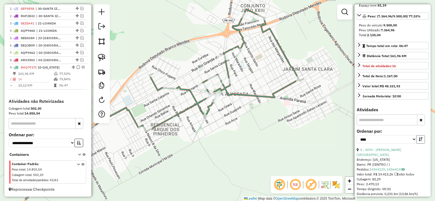
click at [421, 141] on icon "button" at bounding box center [421, 139] width 4 height 4
click at [421, 144] on button "button" at bounding box center [420, 139] width 9 height 8
click at [393, 152] on link "5 - 3016 - SUPERMERCADO CELEIRO" at bounding box center [387, 150] width 55 height 4
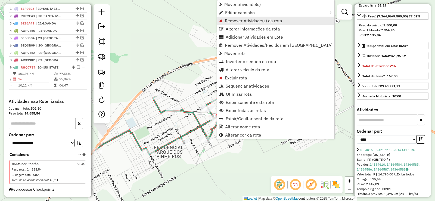
click at [254, 19] on span "Remover Atividade(s) da rota" at bounding box center [253, 20] width 57 height 4
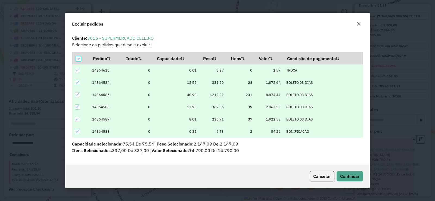
scroll to position [0, 0]
click at [355, 176] on span "Continuar" at bounding box center [349, 175] width 19 height 5
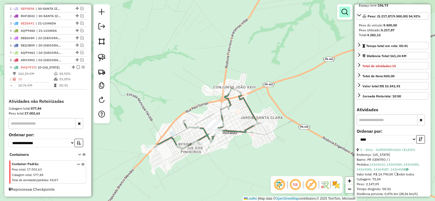
click at [342, 13] on em at bounding box center [345, 12] width 7 height 7
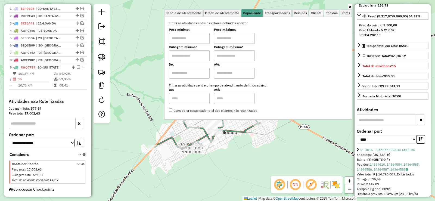
click at [193, 42] on input "text" at bounding box center [189, 38] width 41 height 11
type input "****"
click at [217, 41] on div "Peso mínimo: **** Peso máximo:" at bounding box center [258, 36] width 179 height 15
click at [219, 41] on input "text" at bounding box center [234, 38] width 41 height 11
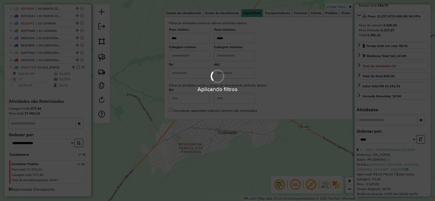
type input "*****"
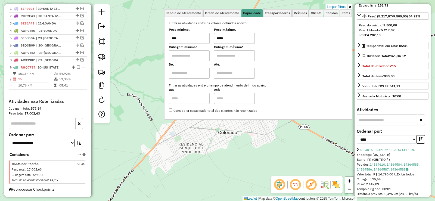
click at [201, 133] on div "Limpar filtros Janela de atendimento Grade de atendimento Capacidade Transporta…" at bounding box center [217, 100] width 435 height 201
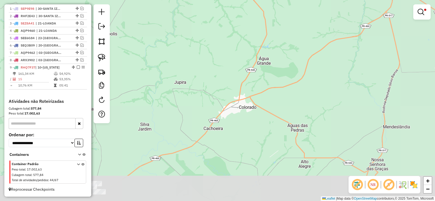
drag, startPoint x: 189, startPoint y: 154, endPoint x: 240, endPoint y: 105, distance: 69.8
click at [240, 104] on div "Limpar filtros Janela de atendimento Grade de atendimento Capacidade Transporta…" at bounding box center [217, 100] width 435 height 201
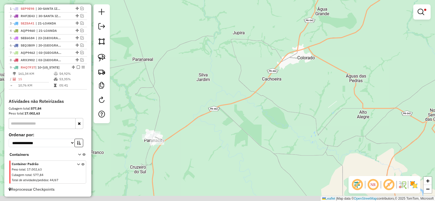
drag, startPoint x: 152, startPoint y: 162, endPoint x: 181, endPoint y: 142, distance: 35.4
click at [181, 142] on div "Limpar filtros Janela de atendimento Grade de atendimento Capacidade Transporta…" at bounding box center [217, 100] width 435 height 201
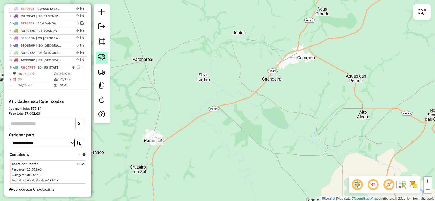
click at [104, 58] on img at bounding box center [102, 58] width 8 height 8
drag, startPoint x: 154, startPoint y: 100, endPoint x: 200, endPoint y: 150, distance: 67.9
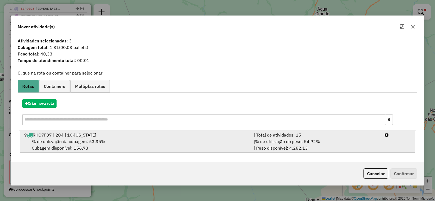
click at [379, 141] on div "| % de utilização do peso: 54,92% | Peso disponível: 4.282,13" at bounding box center [315, 144] width 131 height 13
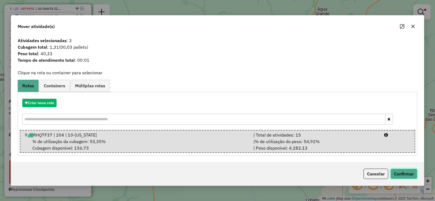
click at [404, 171] on button "Confirmar" at bounding box center [403, 174] width 27 height 10
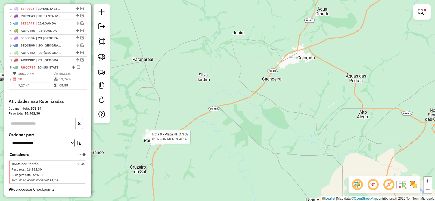
select select "*********"
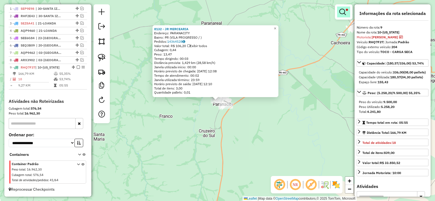
click at [343, 12] on em at bounding box center [342, 12] width 7 height 7
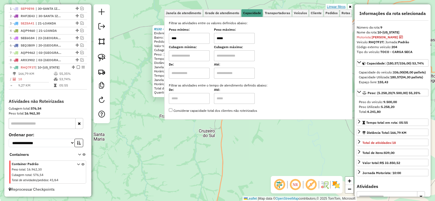
click at [340, 7] on link "Limpar filtros" at bounding box center [336, 7] width 21 height 6
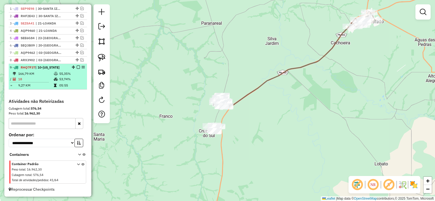
click at [77, 68] on em at bounding box center [78, 67] width 3 height 3
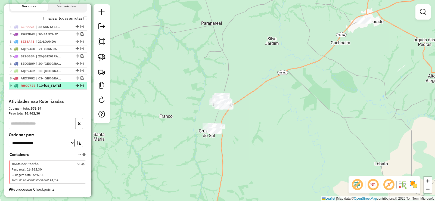
scroll to position [198, 0]
click at [103, 59] on img at bounding box center [102, 58] width 8 height 8
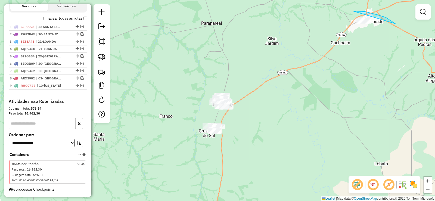
drag, startPoint x: 390, startPoint y: 20, endPoint x: 358, endPoint y: 43, distance: 39.8
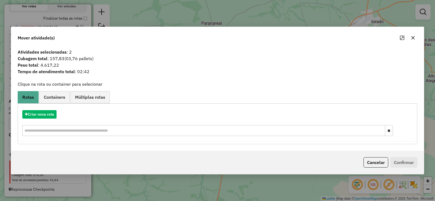
click at [413, 36] on icon "button" at bounding box center [413, 38] width 4 height 4
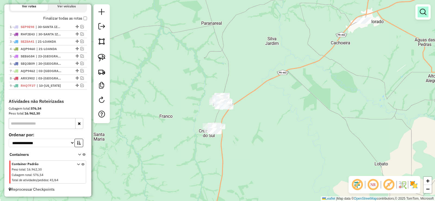
click at [424, 8] on link at bounding box center [423, 12] width 11 height 11
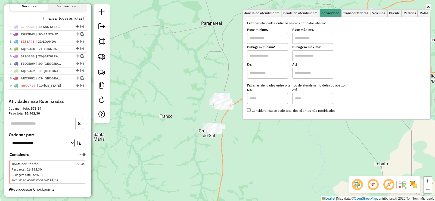
click at [274, 36] on input "text" at bounding box center [267, 38] width 41 height 11
type input "****"
click at [328, 37] on input "text" at bounding box center [312, 38] width 41 height 11
click at [312, 42] on input "*****" at bounding box center [312, 38] width 41 height 11
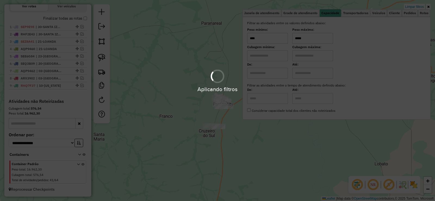
click at [312, 41] on input "*****" at bounding box center [312, 38] width 41 height 11
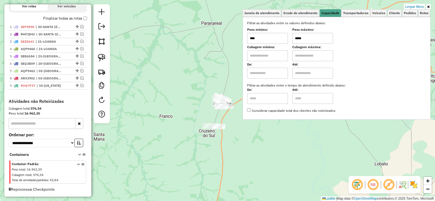
click at [312, 41] on input "*****" at bounding box center [312, 38] width 41 height 11
click at [313, 40] on input "*****" at bounding box center [312, 38] width 41 height 11
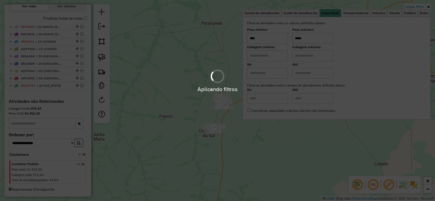
type input "*****"
click at [196, 59] on div "Aplicando filtros" at bounding box center [217, 100] width 435 height 201
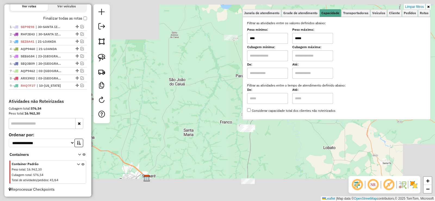
click at [293, 154] on div "Limpar filtros Janela de atendimento Grade de atendimento Capacidade Transporta…" at bounding box center [217, 100] width 435 height 201
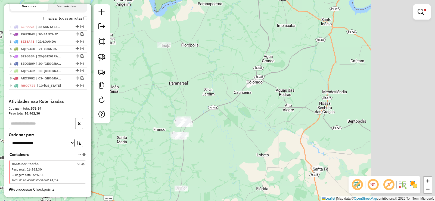
drag, startPoint x: 225, startPoint y: 159, endPoint x: 203, endPoint y: 159, distance: 21.2
click at [203, 160] on div "Limpar filtros Janela de atendimento Grade de atendimento Capacidade Transporta…" at bounding box center [217, 100] width 435 height 201
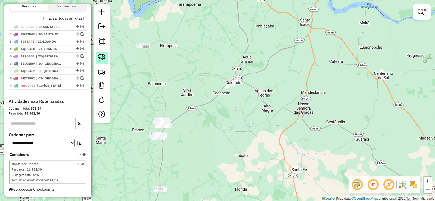
click at [101, 55] on img at bounding box center [102, 58] width 8 height 8
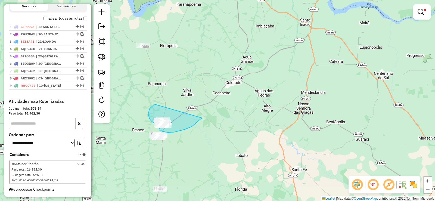
drag, startPoint x: 154, startPoint y: 105, endPoint x: 202, endPoint y: 118, distance: 50.5
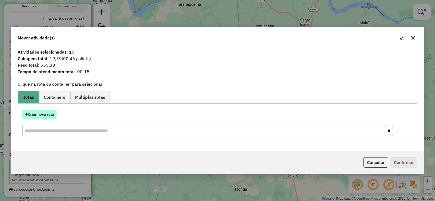
click at [49, 112] on button "Criar nova rota" at bounding box center [39, 114] width 34 height 8
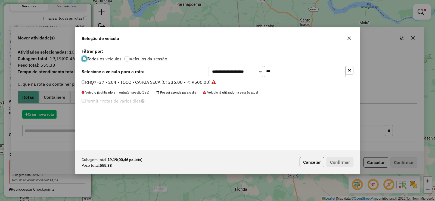
scroll to position [3, 2]
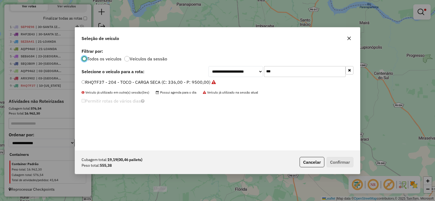
click at [301, 67] on input "***" at bounding box center [305, 71] width 82 height 11
type input "***"
click at [206, 79] on label "RHQ0E22 - 202 - TOCO - CARGA SECA (C: 336,00 - P: 9500,00)" at bounding box center [146, 82] width 129 height 7
click at [344, 160] on button "Confirmar" at bounding box center [340, 162] width 27 height 10
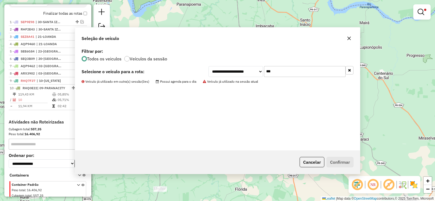
scroll to position [216, 0]
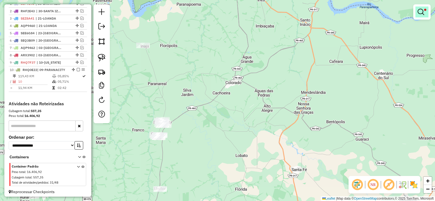
click at [424, 12] on link at bounding box center [421, 12] width 13 height 11
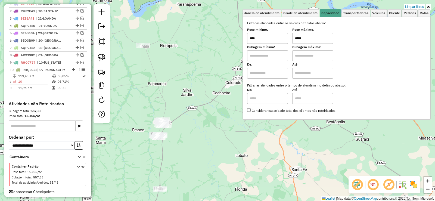
drag, startPoint x: 415, startPoint y: 4, endPoint x: 406, endPoint y: 7, distance: 9.1
click at [414, 4] on link "Limpar filtros" at bounding box center [414, 7] width 21 height 6
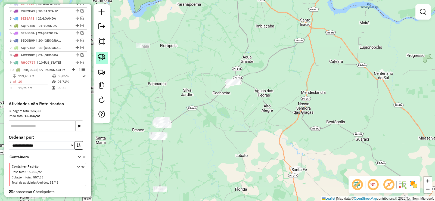
click at [103, 62] on link at bounding box center [102, 58] width 12 height 12
drag, startPoint x: 215, startPoint y: 82, endPoint x: 277, endPoint y: 88, distance: 62.9
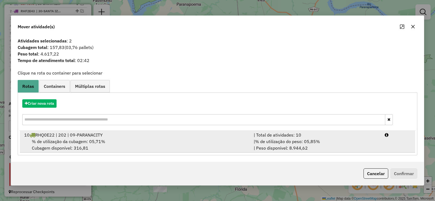
click at [355, 141] on div "| % de utilização do peso: 05,85% | Peso disponível: 8.944,62" at bounding box center [315, 144] width 131 height 13
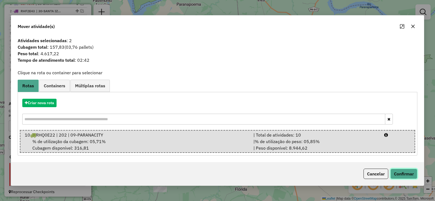
click at [396, 172] on button "Confirmar" at bounding box center [403, 174] width 27 height 10
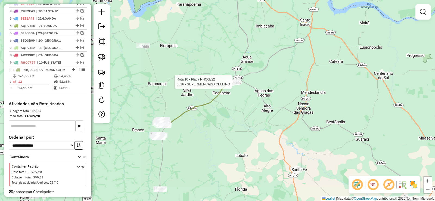
select select "*********"
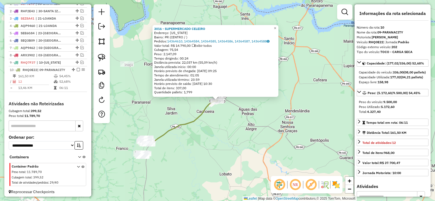
scroll to position [229, 0]
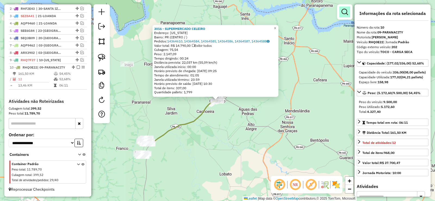
click at [349, 15] on link at bounding box center [344, 12] width 11 height 11
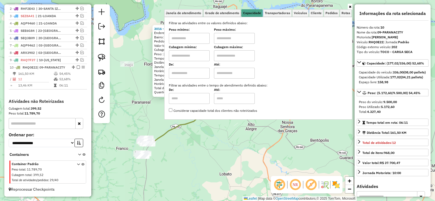
click at [207, 41] on input "text" at bounding box center [189, 38] width 41 height 11
type input "*****"
click at [232, 39] on input "text" at bounding box center [234, 38] width 41 height 11
type input "******"
click at [162, 148] on div "3016 - SUPERMERCADO CELEIRO Endereço: COLORADO Bairro: PR (CENTRO / ) Pedidos: …" at bounding box center [217, 100] width 435 height 201
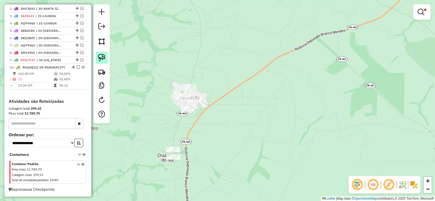
click at [98, 57] on link at bounding box center [102, 58] width 12 height 12
click at [188, 94] on div "Limpar filtros Janela de atendimento Grade de atendimento Capacidade Transporta…" at bounding box center [217, 100] width 435 height 201
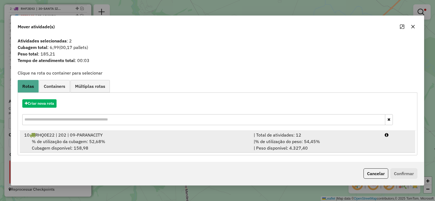
click at [376, 143] on div "| % de utilização do peso: 54,45% | Peso disponível: 4.327,40" at bounding box center [315, 144] width 131 height 13
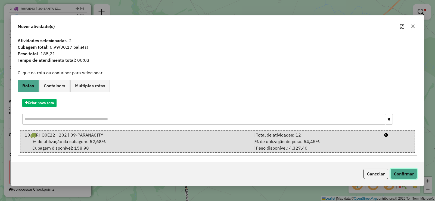
click at [399, 174] on button "Confirmar" at bounding box center [403, 174] width 27 height 10
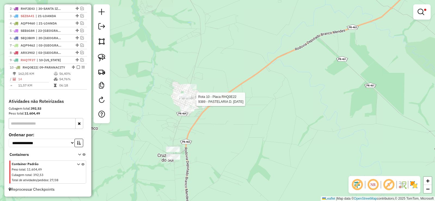
select select "*********"
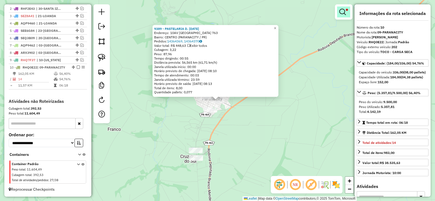
click at [342, 15] on em at bounding box center [342, 12] width 7 height 7
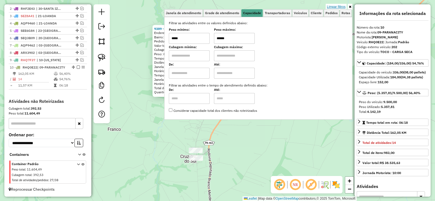
click at [339, 5] on link "Limpar filtros" at bounding box center [336, 7] width 21 height 6
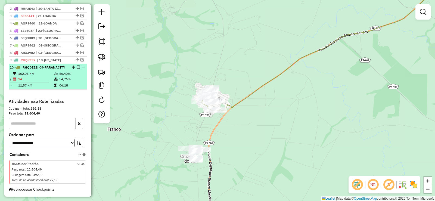
click at [78, 66] on div at bounding box center [77, 67] width 16 height 3
select select "*********"
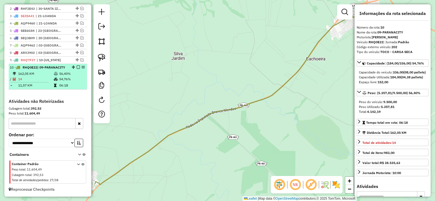
click at [77, 66] on em at bounding box center [78, 67] width 3 height 3
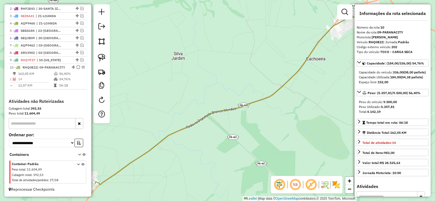
scroll to position [206, 0]
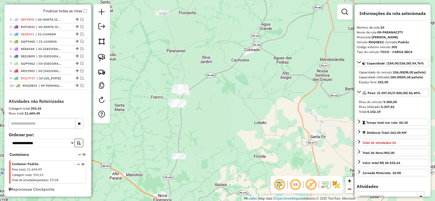
drag, startPoint x: 197, startPoint y: 127, endPoint x: 206, endPoint y: 109, distance: 19.5
click at [206, 109] on div "Janela de atendimento Grade de atendimento Capacidade Transportadoras Veículos …" at bounding box center [217, 100] width 435 height 201
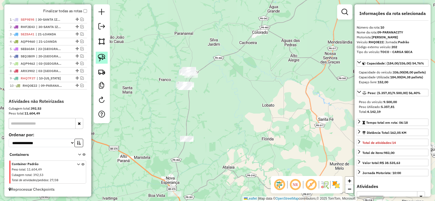
click at [103, 60] on img at bounding box center [102, 58] width 8 height 8
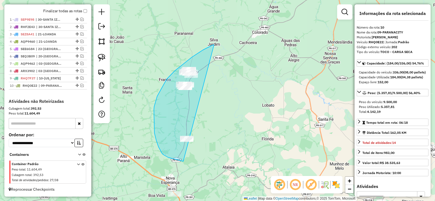
drag, startPoint x: 167, startPoint y: 79, endPoint x: 229, endPoint y: 139, distance: 86.7
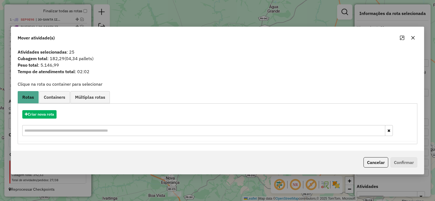
click at [414, 36] on icon "button" at bounding box center [413, 38] width 4 height 4
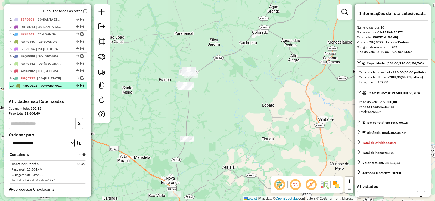
click at [81, 85] on em at bounding box center [81, 85] width 3 height 3
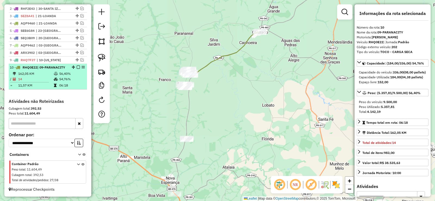
click at [75, 82] on td "54,76%" at bounding box center [72, 78] width 26 height 5
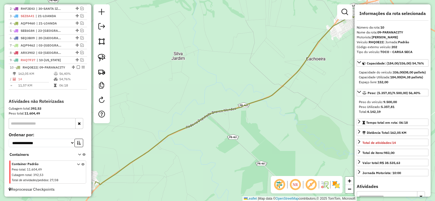
drag, startPoint x: 228, startPoint y: 148, endPoint x: 306, endPoint y: 66, distance: 114.2
click at [306, 66] on div "Janela de atendimento Grade de atendimento Capacidade Transportadoras Veículos …" at bounding box center [217, 100] width 435 height 201
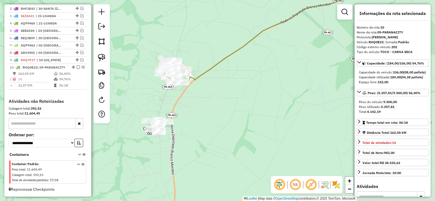
click at [341, 18] on div at bounding box center [344, 11] width 15 height 15
drag, startPoint x: 344, startPoint y: 11, endPoint x: 336, endPoint y: 14, distance: 8.4
click at [343, 11] on em at bounding box center [345, 12] width 7 height 7
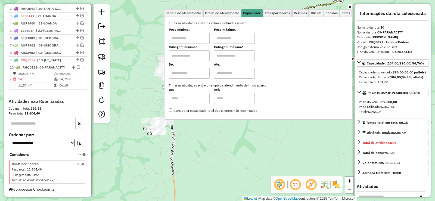
drag, startPoint x: 199, startPoint y: 38, endPoint x: 203, endPoint y: 41, distance: 4.2
click at [199, 38] on input "text" at bounding box center [189, 38] width 41 height 11
type input "****"
click at [224, 41] on input "text" at bounding box center [234, 38] width 41 height 11
type input "*****"
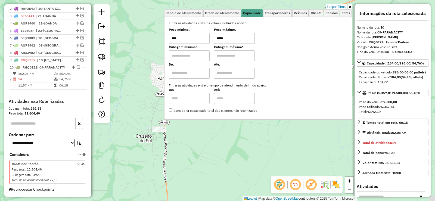
drag, startPoint x: 135, startPoint y: 79, endPoint x: 128, endPoint y: 87, distance: 11.2
click at [128, 87] on div "Limpar filtros Janela de atendimento Grade de atendimento Capacidade Transporta…" at bounding box center [217, 100] width 435 height 201
click at [101, 59] on img at bounding box center [102, 58] width 8 height 8
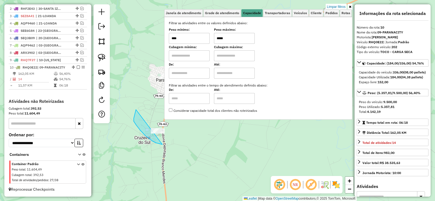
drag, startPoint x: 138, startPoint y: 128, endPoint x: 191, endPoint y: 133, distance: 53.3
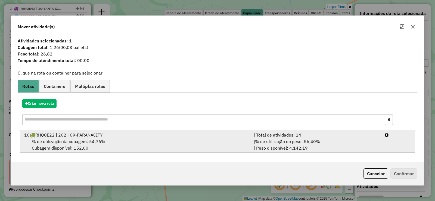
click at [382, 144] on li "10 RHQ0E22 | 202 | 09-PARANACITY | Total de atividades: 14 % de utilização da c…" at bounding box center [217, 142] width 395 height 22
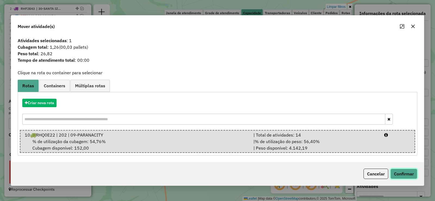
click at [402, 173] on button "Confirmar" at bounding box center [403, 174] width 27 height 10
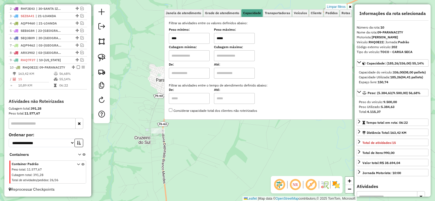
click at [243, 38] on input "*****" at bounding box center [234, 38] width 41 height 11
type input "*****"
click at [104, 60] on img at bounding box center [102, 58] width 8 height 8
drag, startPoint x: 134, startPoint y: 118, endPoint x: 149, endPoint y: 134, distance: 22.0
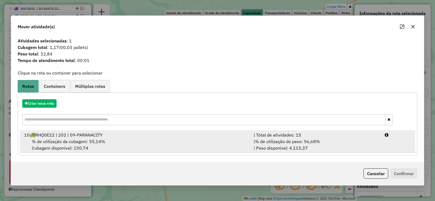
click at [358, 137] on div "| Total de atividades: 15" at bounding box center [315, 135] width 131 height 7
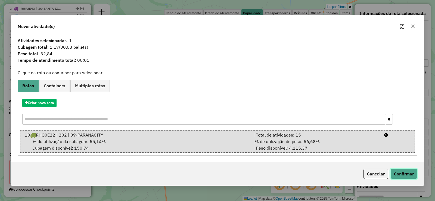
click at [405, 171] on button "Confirmar" at bounding box center [403, 174] width 27 height 10
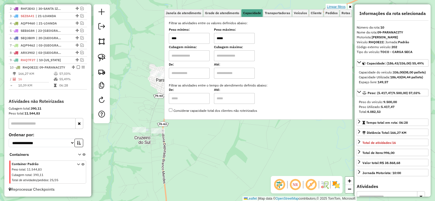
click at [331, 5] on link "Limpar filtros" at bounding box center [336, 7] width 21 height 6
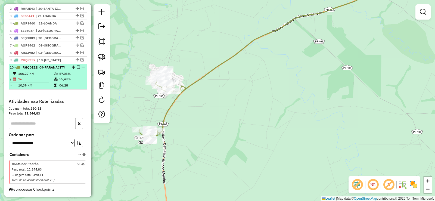
click at [77, 66] on em at bounding box center [78, 67] width 3 height 3
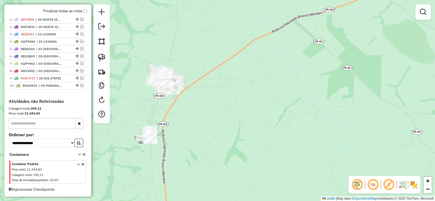
scroll to position [206, 0]
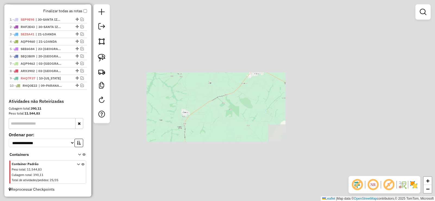
click at [211, 167] on div "Janela de atendimento Grade de atendimento Capacidade Transportadoras Veículos …" at bounding box center [217, 100] width 435 height 201
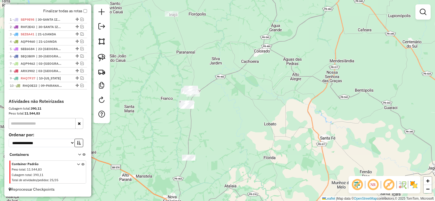
drag, startPoint x: 210, startPoint y: 178, endPoint x: 215, endPoint y: 157, distance: 22.2
click at [215, 157] on div "Janela de atendimento Grade de atendimento Capacidade Transportadoras Veículos …" at bounding box center [217, 100] width 435 height 201
click at [107, 57] on link at bounding box center [102, 58] width 12 height 12
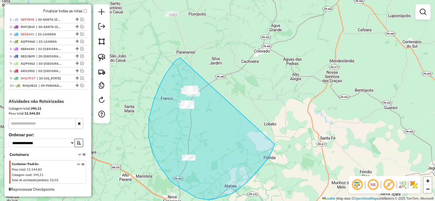
drag, startPoint x: 170, startPoint y: 67, endPoint x: 275, endPoint y: 144, distance: 129.5
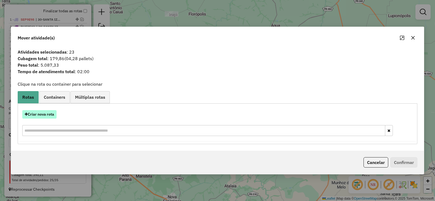
click at [49, 114] on button "Criar nova rota" at bounding box center [39, 114] width 34 height 8
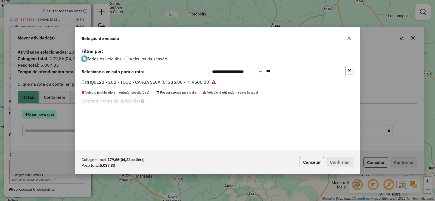
scroll to position [3, 2]
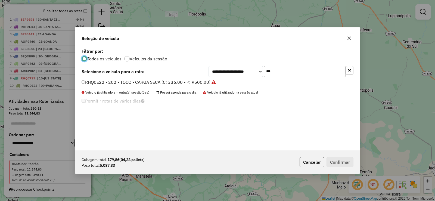
click at [288, 75] on input "***" at bounding box center [305, 71] width 82 height 11
type input "***"
click at [196, 82] on label "RHQ0E21 - 200 - TOCO - CARGA SECA (C: 336,00 - P: 9500,00)" at bounding box center [146, 82] width 129 height 7
click at [347, 163] on button "Confirmar" at bounding box center [340, 162] width 27 height 10
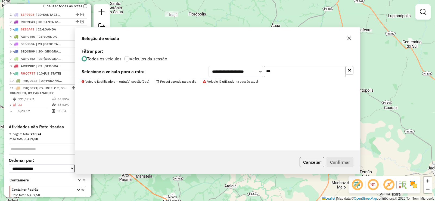
scroll to position [229, 0]
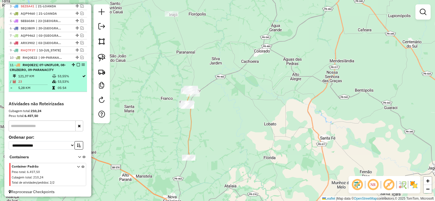
click at [77, 66] on em at bounding box center [78, 64] width 3 height 3
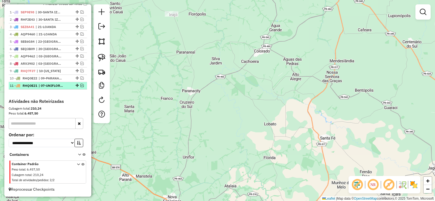
scroll to position [213, 0]
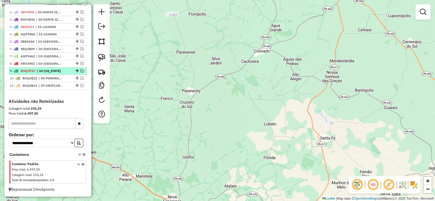
click at [80, 70] on em at bounding box center [81, 70] width 3 height 3
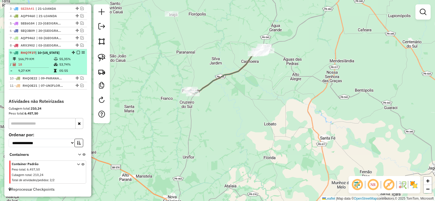
click at [78, 54] on em at bounding box center [78, 52] width 3 height 3
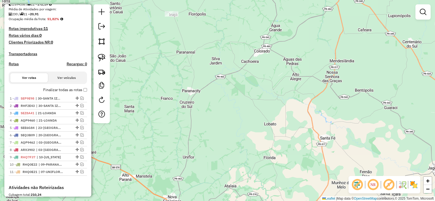
scroll to position [104, 0]
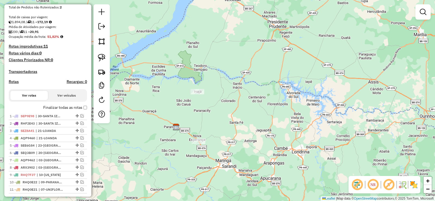
click at [218, 126] on div "Janela de atendimento Grade de atendimento Capacidade Transportadoras Veículos …" at bounding box center [217, 100] width 435 height 201
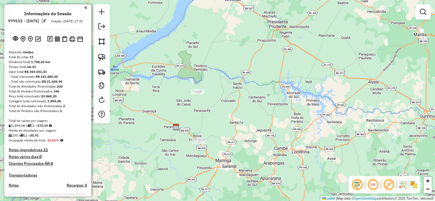
scroll to position [0, 0]
click at [35, 42] on img at bounding box center [38, 39] width 6 height 5
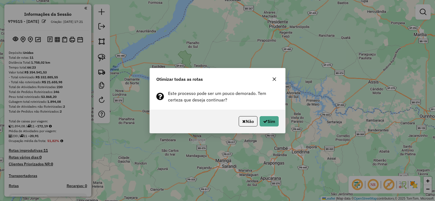
click at [269, 126] on div "Não Sim" at bounding box center [217, 121] width 135 height 23
click at [269, 123] on button "Sim" at bounding box center [269, 121] width 19 height 10
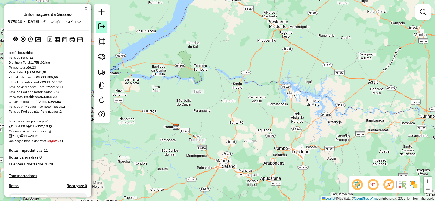
click at [100, 28] on em at bounding box center [101, 26] width 7 height 7
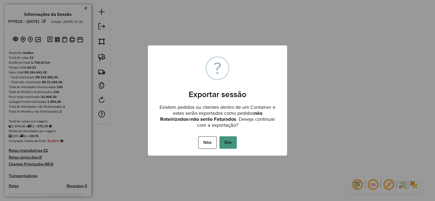
click at [233, 140] on button "Sim" at bounding box center [227, 142] width 17 height 13
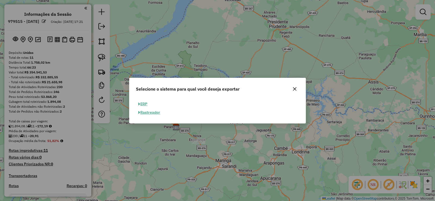
click at [140, 102] on span "button" at bounding box center [139, 104] width 2 height 4
select select "**"
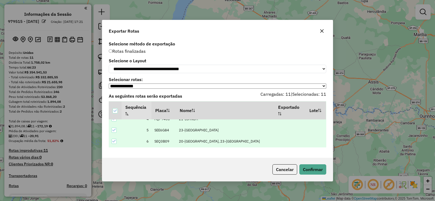
scroll to position [95, 0]
click at [308, 172] on button "Confirmar" at bounding box center [312, 169] width 27 height 10
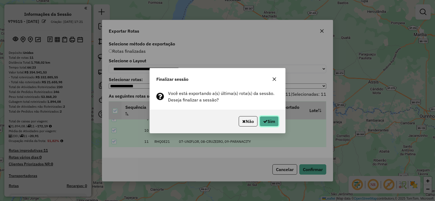
click at [265, 122] on icon "button" at bounding box center [265, 121] width 4 height 4
